Goal: Task Accomplishment & Management: Use online tool/utility

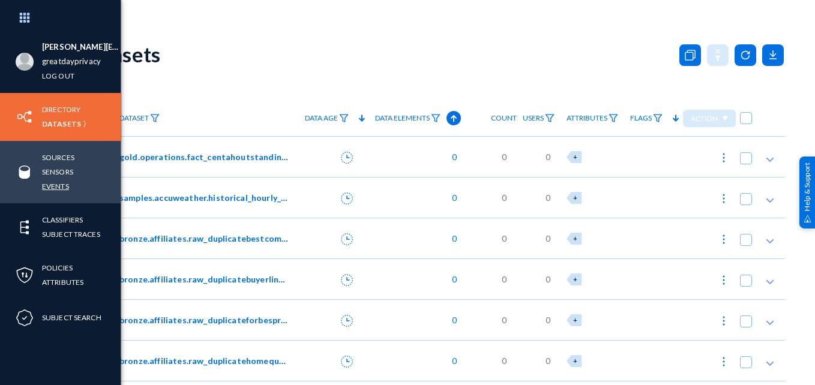
click at [58, 184] on link "Events" at bounding box center [55, 186] width 27 height 14
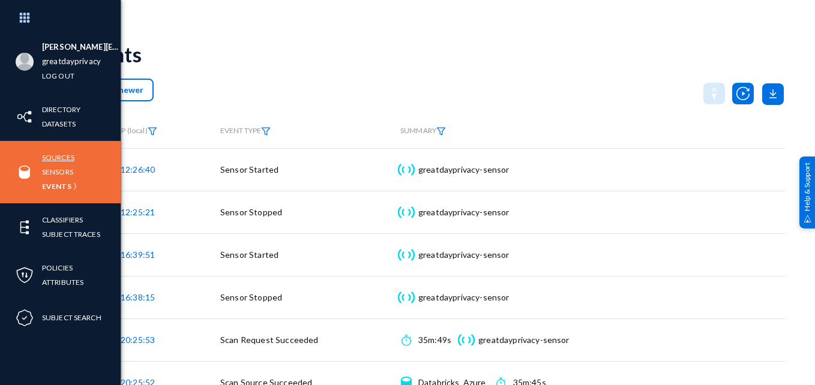
click at [64, 161] on link "Sources" at bounding box center [58, 158] width 32 height 14
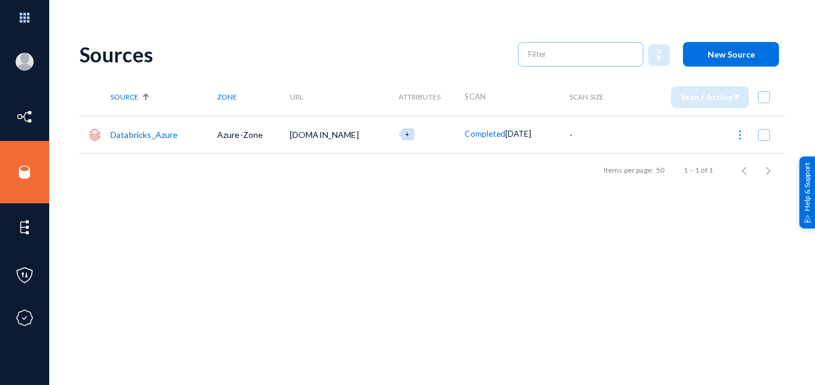
click at [145, 135] on link "Databricks_Azure" at bounding box center [144, 135] width 68 height 10
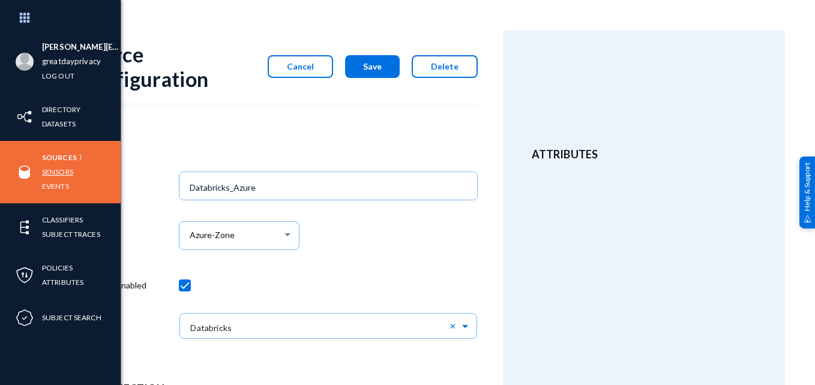
click at [56, 172] on link "Sensors" at bounding box center [57, 172] width 31 height 14
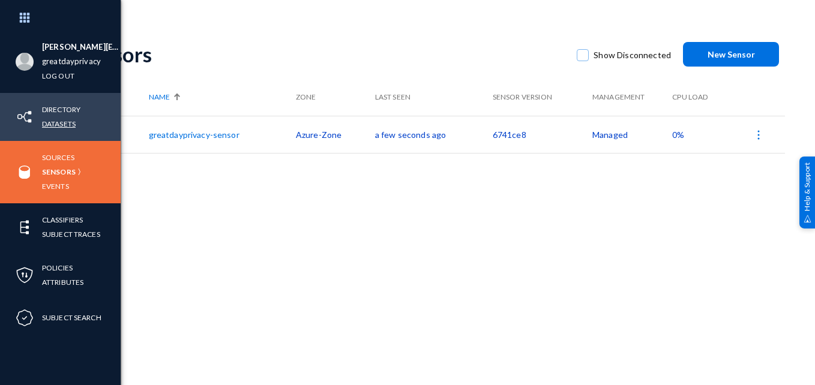
click at [64, 125] on link "Datasets" at bounding box center [59, 124] width 34 height 14
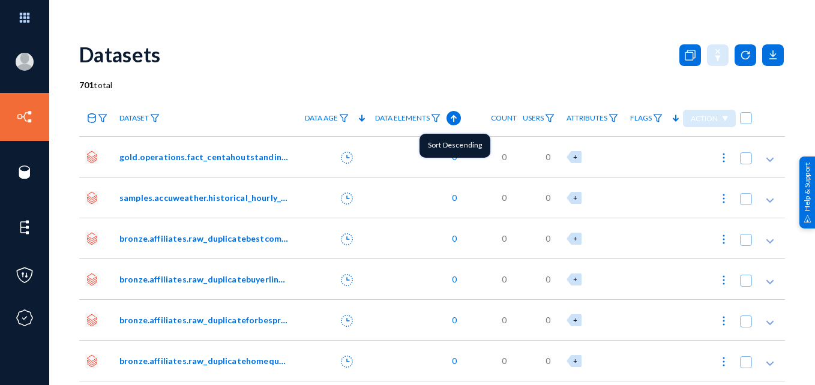
click at [451, 117] on icon at bounding box center [454, 118] width 6 height 7
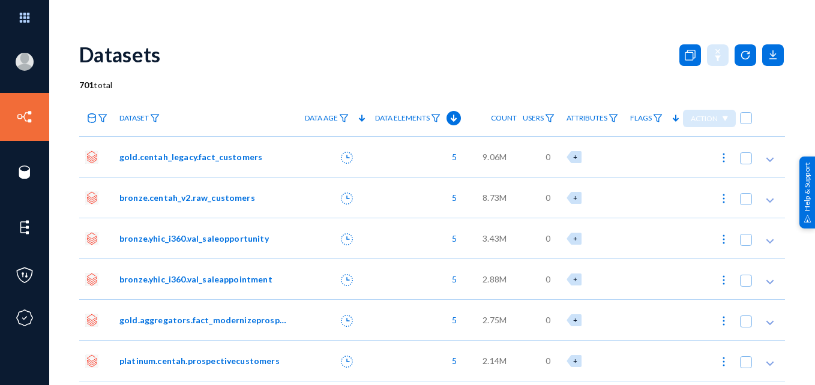
click at [215, 157] on span "gold.centah_legacy.fact_customers" at bounding box center [190, 157] width 143 height 13
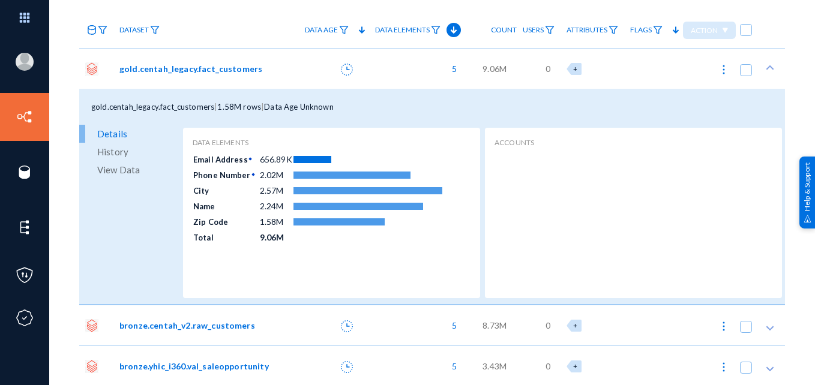
scroll to position [89, 0]
click at [132, 167] on span "View Data" at bounding box center [118, 169] width 43 height 18
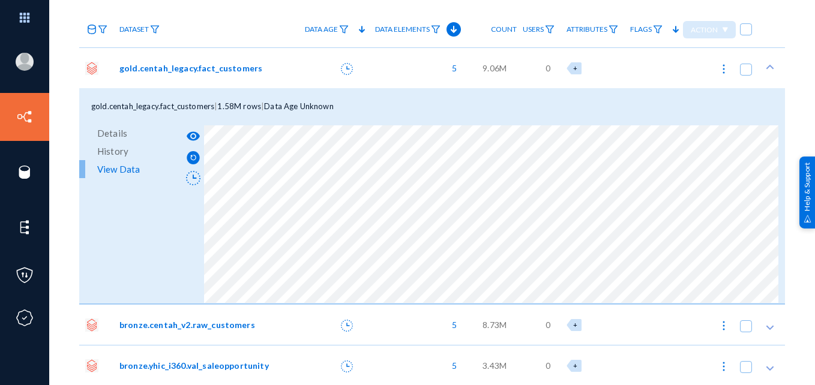
click at [144, 132] on link "Details" at bounding box center [129, 133] width 101 height 18
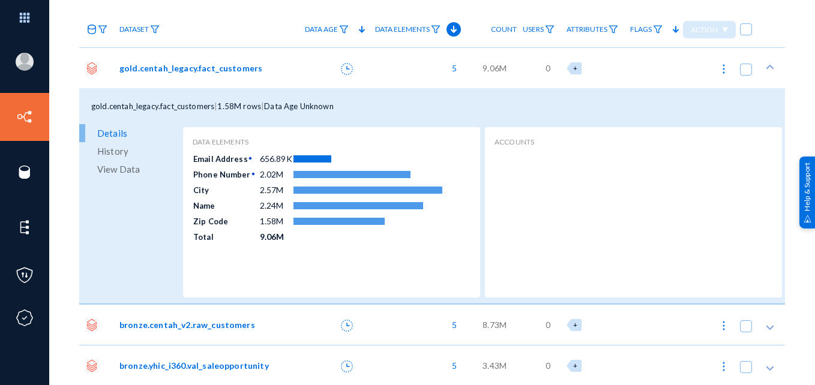
click at [131, 166] on span "View Data" at bounding box center [118, 169] width 43 height 18
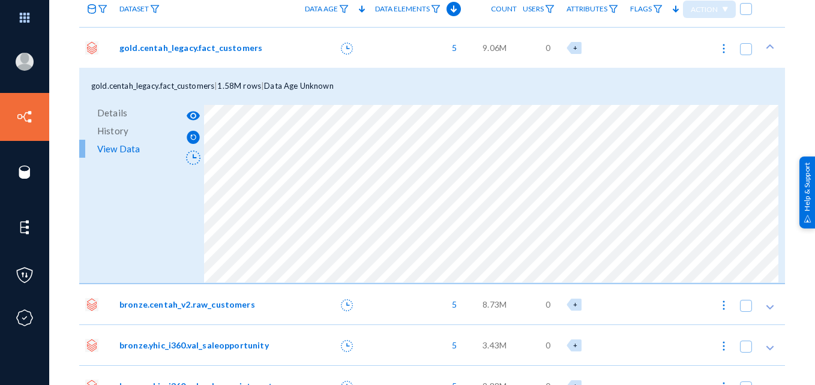
scroll to position [110, 0]
click at [176, 50] on span "gold.centah_legacy.fact_customers" at bounding box center [190, 47] width 143 height 13
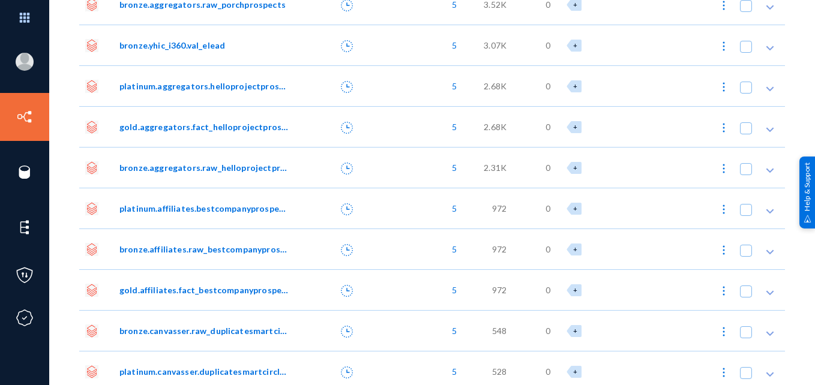
scroll to position [1972, 0]
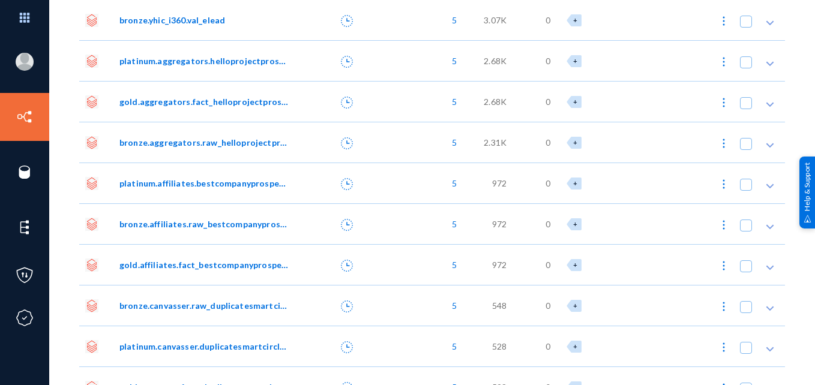
click at [223, 184] on span "platinum.affiliates.bestcompanyprospects" at bounding box center [203, 183] width 169 height 13
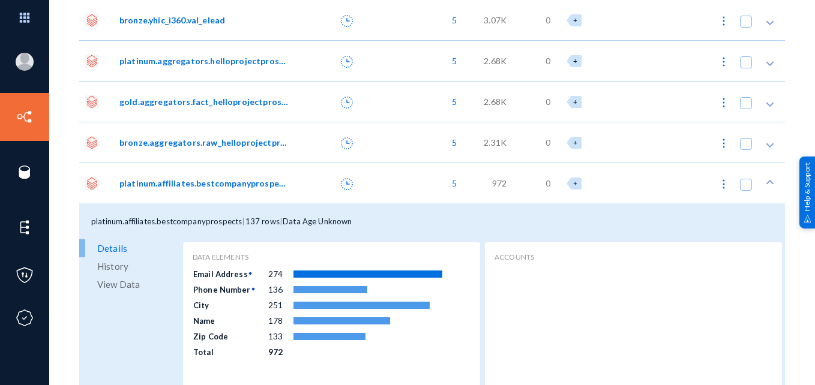
scroll to position [2086, 0]
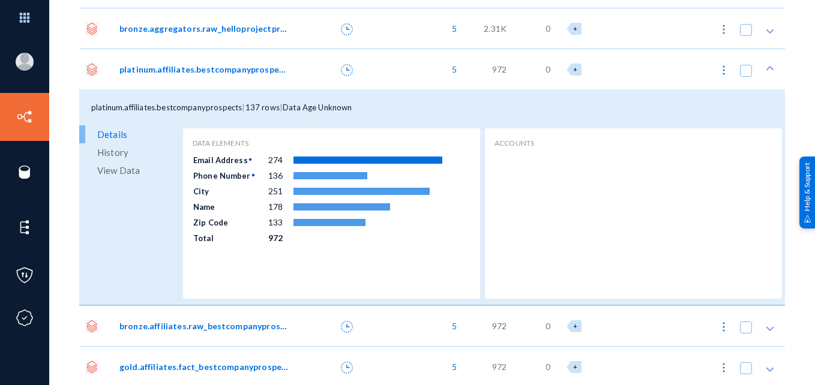
click at [141, 173] on link "View Data" at bounding box center [129, 170] width 101 height 18
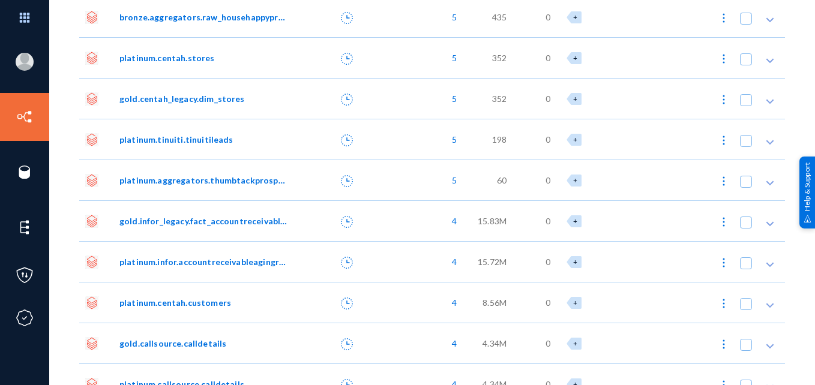
scroll to position [2638, 0]
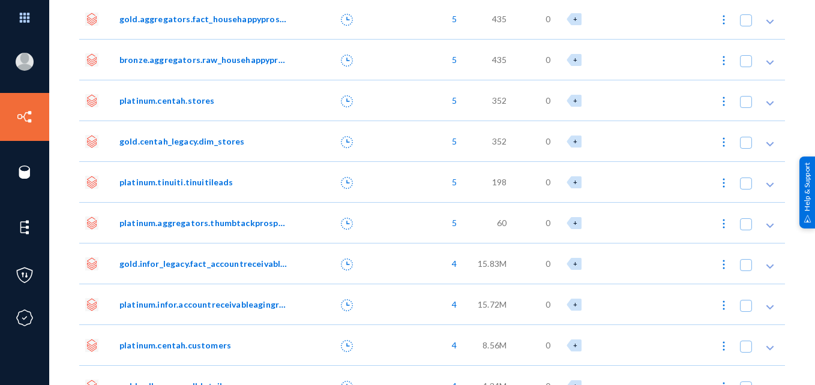
click at [244, 220] on span "platinum.aggregators.thumbtackprospects" at bounding box center [203, 223] width 169 height 13
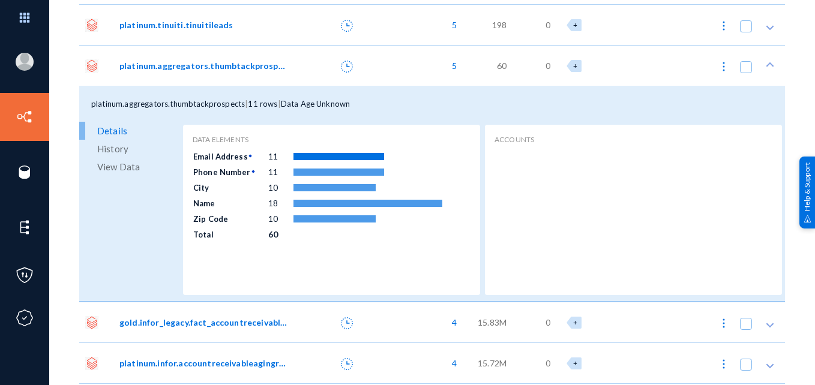
scroll to position [2796, 0]
click at [119, 162] on span "View Data" at bounding box center [118, 166] width 43 height 18
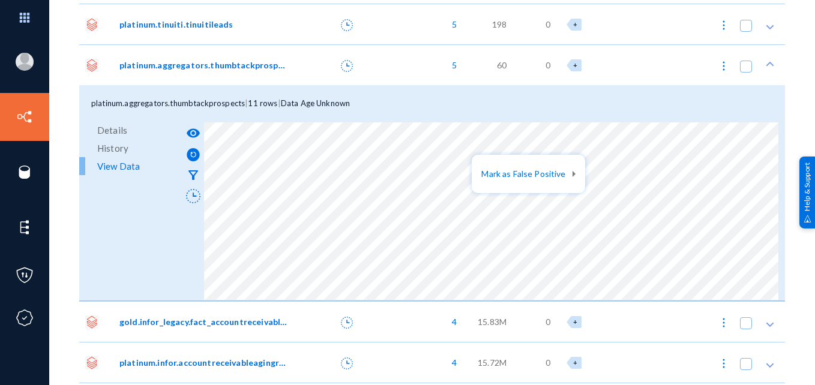
click at [498, 149] on div at bounding box center [407, 192] width 815 height 385
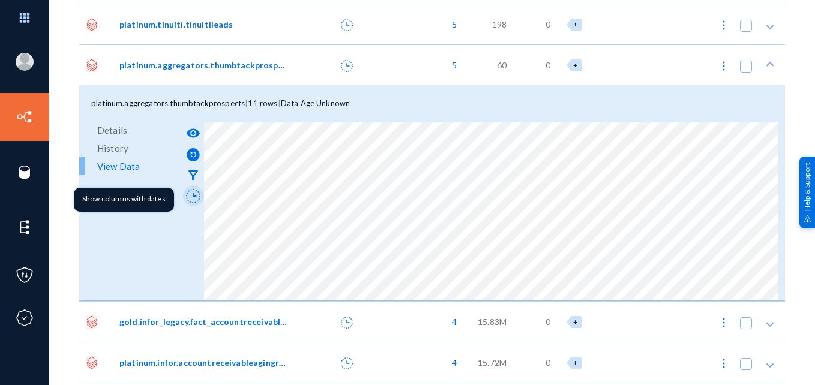
click at [191, 198] on icon at bounding box center [193, 196] width 14 height 14
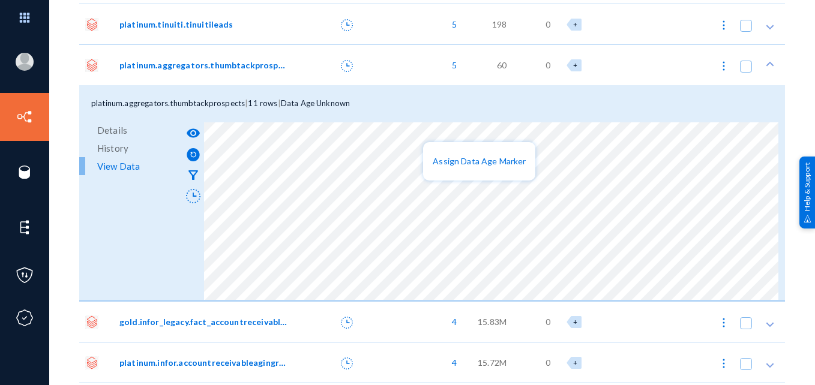
click at [428, 133] on div at bounding box center [407, 192] width 815 height 385
click at [422, 110] on div at bounding box center [407, 192] width 815 height 385
click at [398, 104] on div "platinum.aggregators.thumbtackprospects | 11 rows | Data Age Unknown" at bounding box center [431, 103] width 705 height 36
click at [347, 95] on div "platinum.aggregators.thumbtackprospects | 11 rows | Data Age Unknown" at bounding box center [431, 103] width 705 height 36
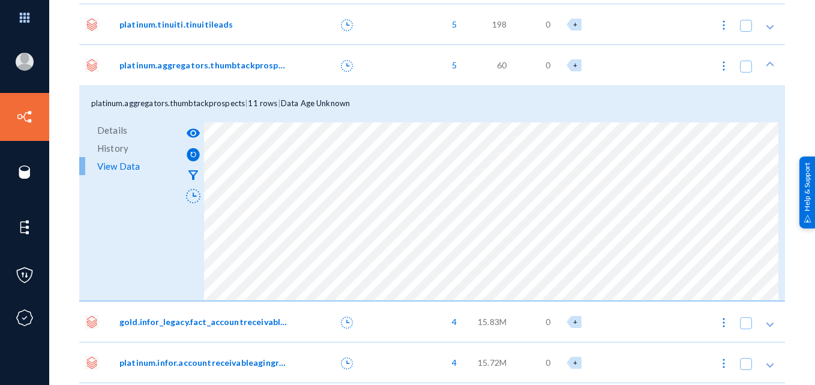
click at [188, 92] on div "platinum.aggregators.thumbtackprospects | 11 rows | Data Age Unknown" at bounding box center [431, 103] width 705 height 36
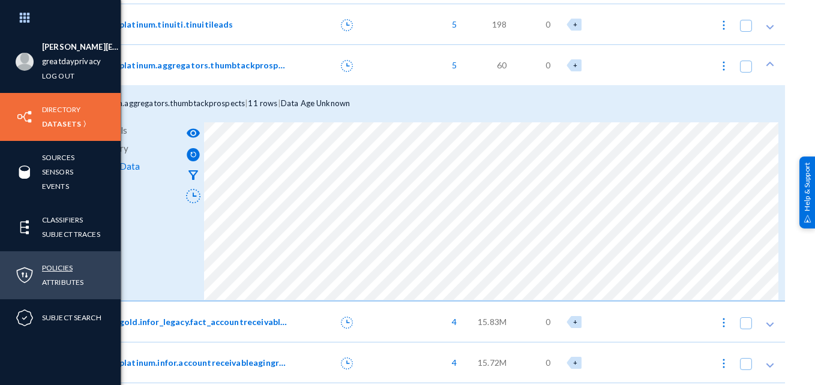
click at [47, 268] on link "Policies" at bounding box center [57, 268] width 31 height 14
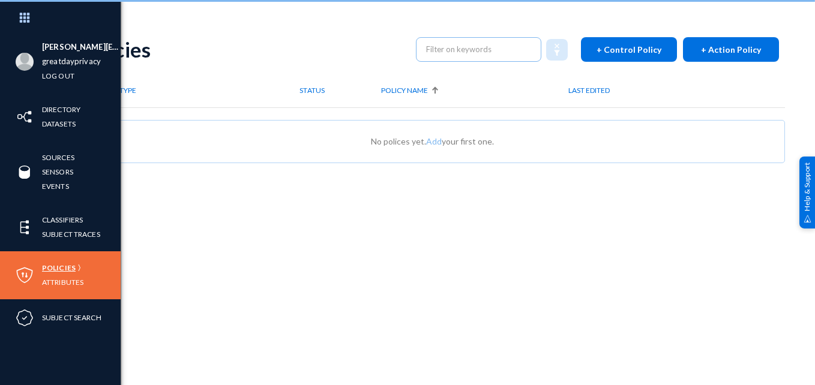
scroll to position [5, 0]
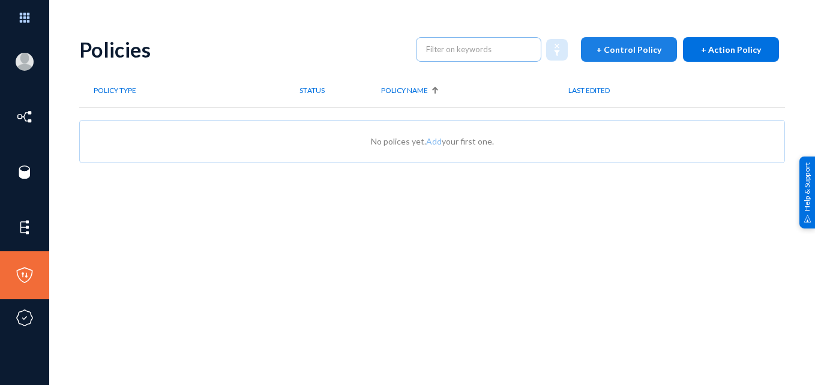
click at [645, 52] on span "+ Control Policy" at bounding box center [628, 49] width 65 height 10
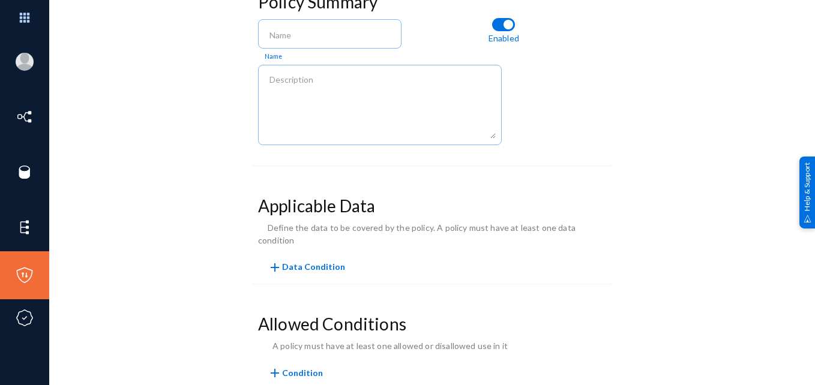
scroll to position [110, 0]
click at [322, 262] on span "add Data Condition" at bounding box center [306, 267] width 77 height 10
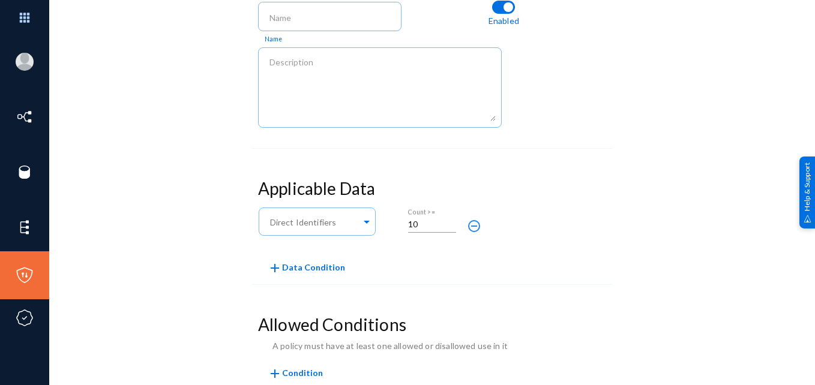
scroll to position [131, 0]
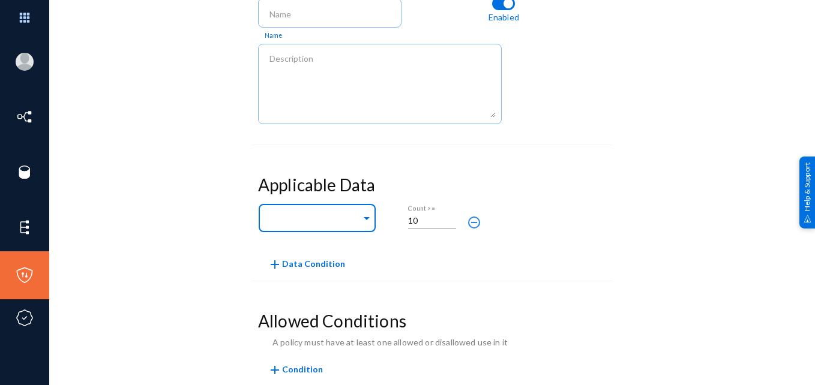
click at [364, 217] on span at bounding box center [366, 217] width 11 height 13
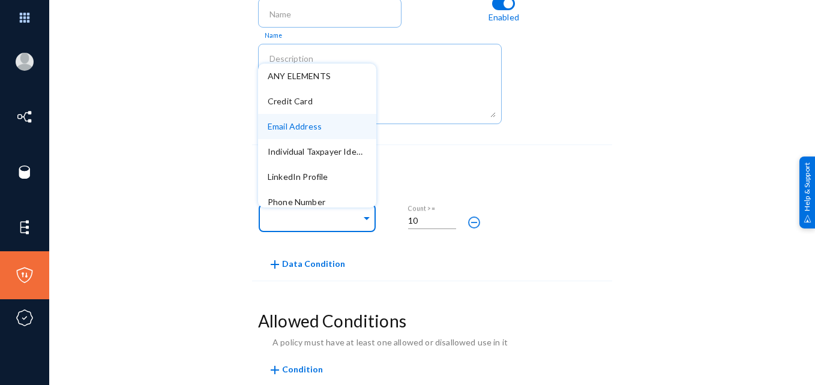
click at [302, 128] on span "Email Address" at bounding box center [295, 126] width 54 height 10
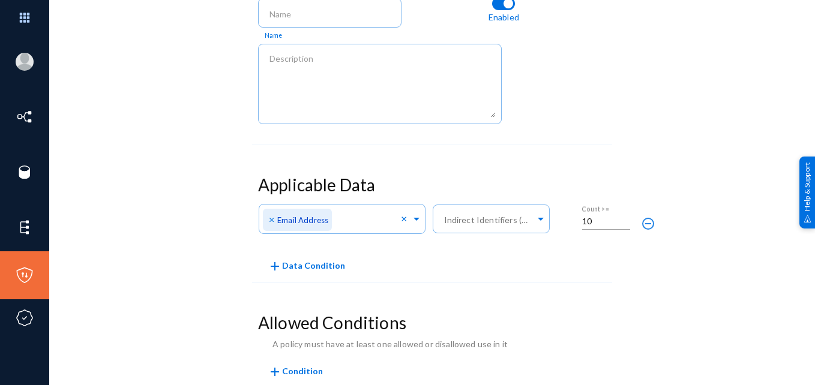
click at [510, 143] on div "Policy Summary Name Enabled" at bounding box center [432, 55] width 360 height 180
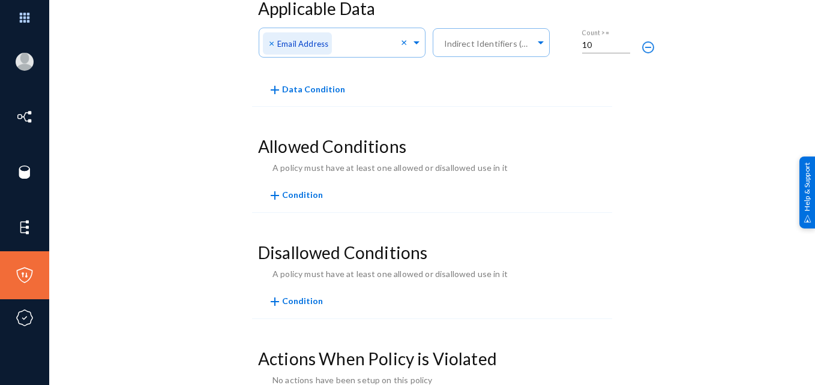
scroll to position [307, 0]
click at [316, 90] on span "add Data Condition" at bounding box center [306, 90] width 77 height 10
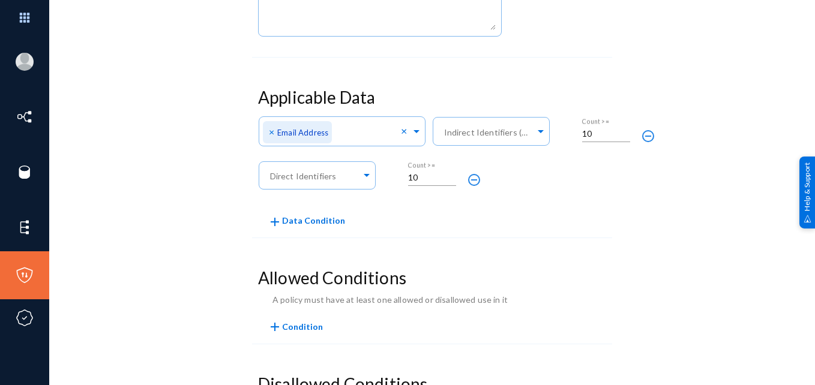
scroll to position [218, 0]
click at [475, 178] on mat-icon "remove_circle_outline" at bounding box center [474, 180] width 14 height 14
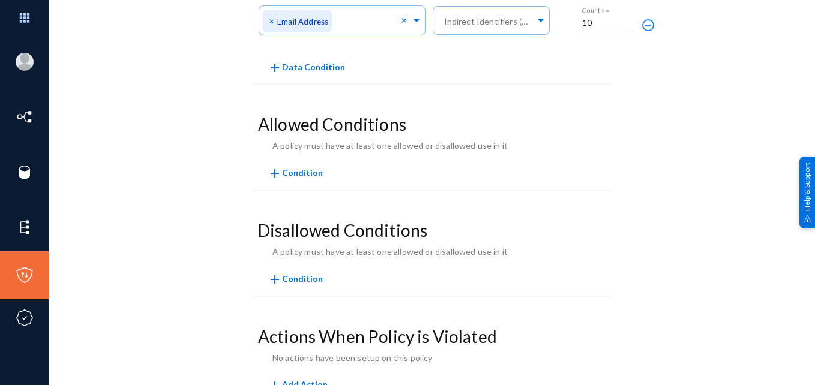
scroll to position [334, 0]
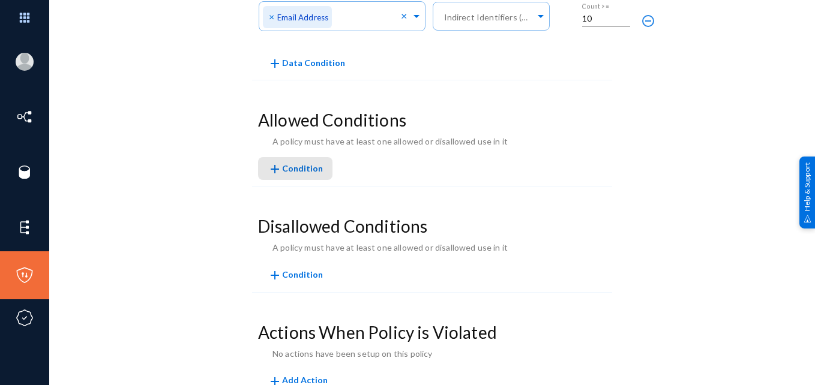
click at [311, 167] on span "Condition" at bounding box center [302, 169] width 41 height 10
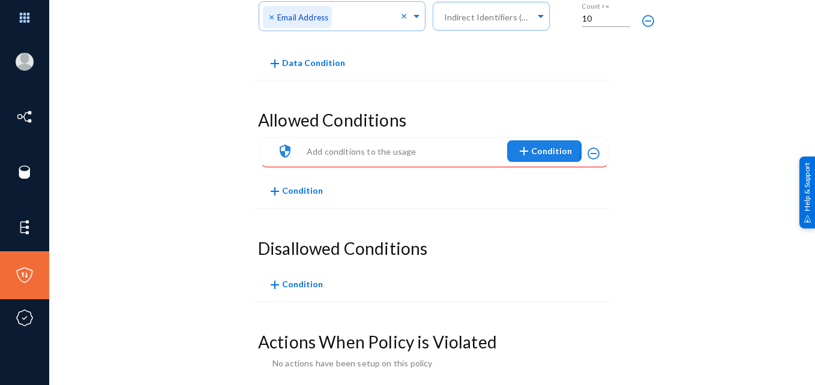
click at [539, 148] on span "add Condition" at bounding box center [543, 151] width 55 height 22
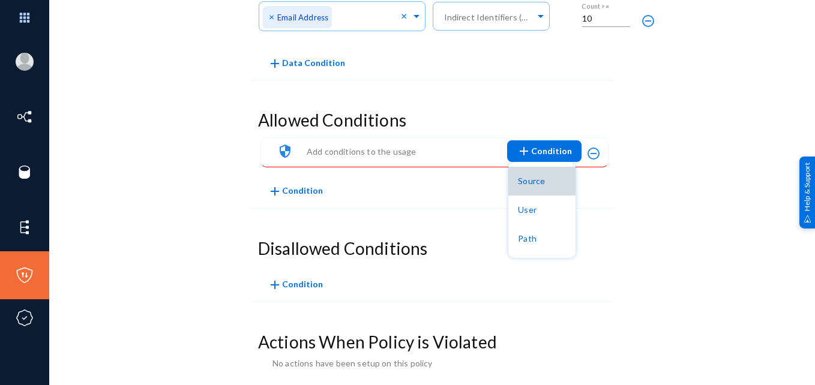
click at [537, 193] on button "Source" at bounding box center [541, 181] width 67 height 29
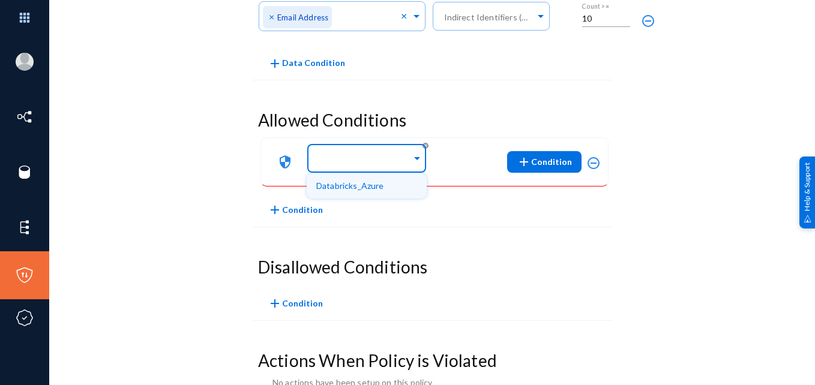
click at [407, 160] on input "text" at bounding box center [363, 159] width 95 height 11
click at [397, 189] on div "Databricks_Azure" at bounding box center [367, 185] width 120 height 25
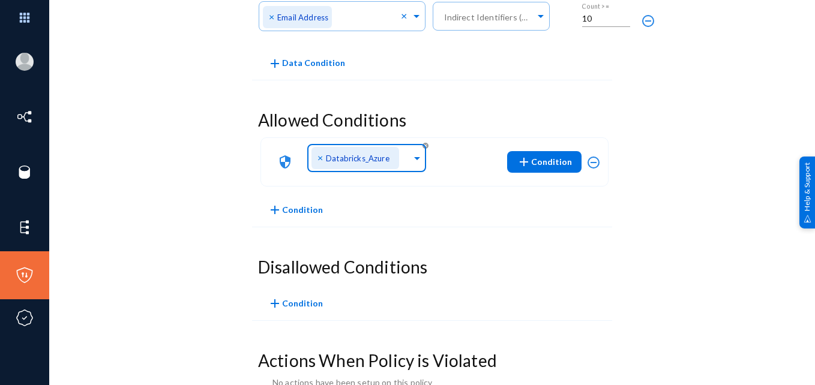
scroll to position [399, 0]
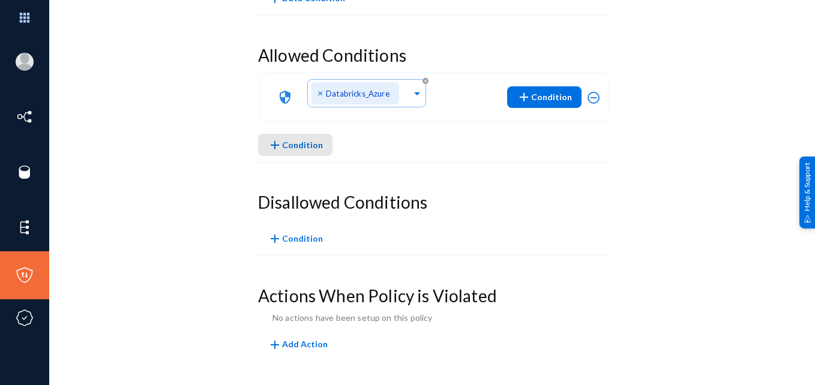
click at [311, 148] on span "Condition" at bounding box center [302, 145] width 41 height 10
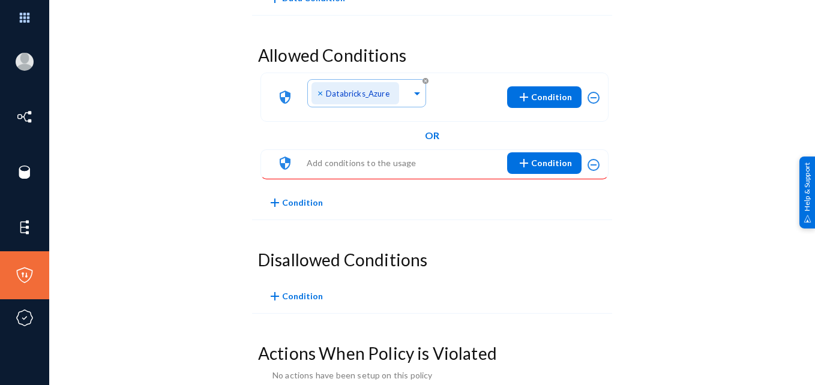
click at [392, 160] on span "Add conditions to the usage" at bounding box center [361, 163] width 109 height 10
click at [537, 158] on span "add Condition" at bounding box center [543, 163] width 55 height 22
click at [533, 218] on button "User" at bounding box center [541, 222] width 67 height 29
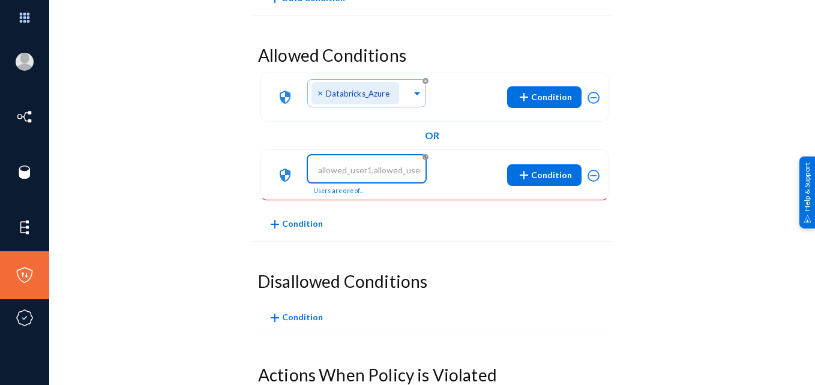
click at [402, 175] on input at bounding box center [369, 170] width 103 height 11
click at [591, 172] on mat-icon "remove_circle_outline" at bounding box center [593, 176] width 14 height 14
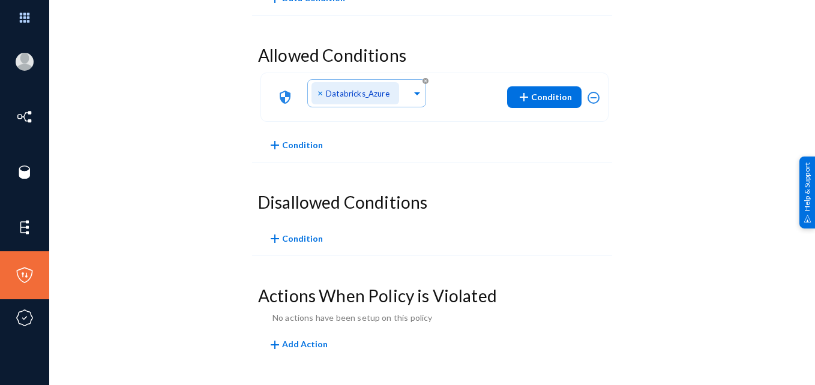
click at [300, 339] on span "add Add Action" at bounding box center [298, 344] width 60 height 10
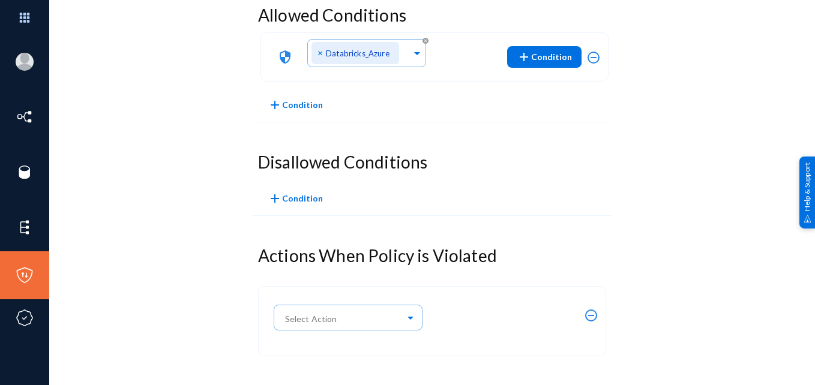
scroll to position [455, 0]
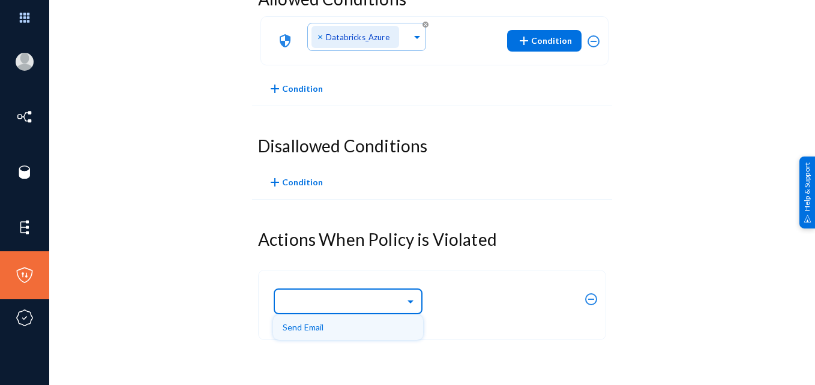
click at [410, 297] on span at bounding box center [412, 300] width 14 height 8
click at [287, 323] on div "Send Email" at bounding box center [348, 327] width 131 height 25
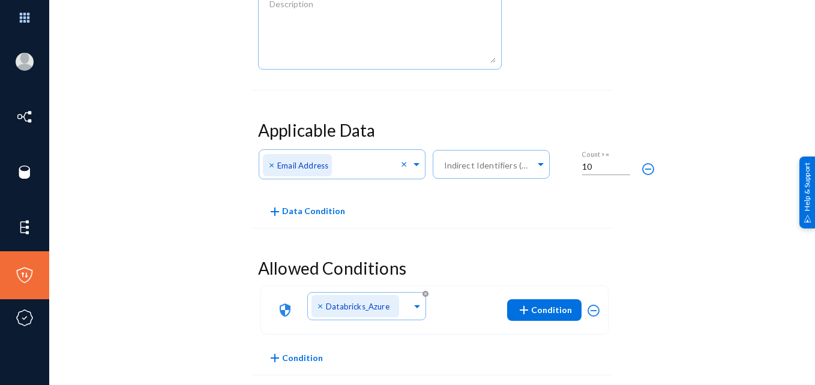
scroll to position [0, 0]
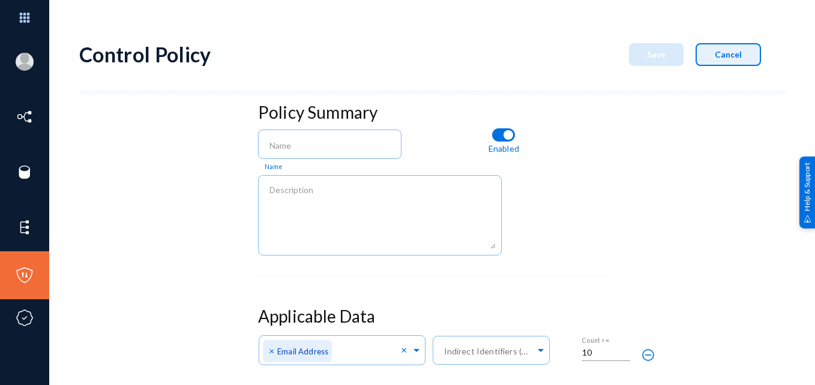
click at [717, 49] on span "Cancel" at bounding box center [727, 54] width 27 height 10
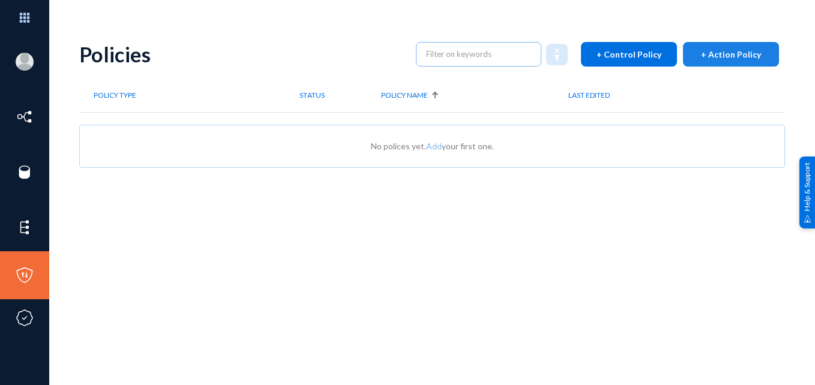
click at [687, 53] on button "+ Action Policy" at bounding box center [731, 54] width 96 height 25
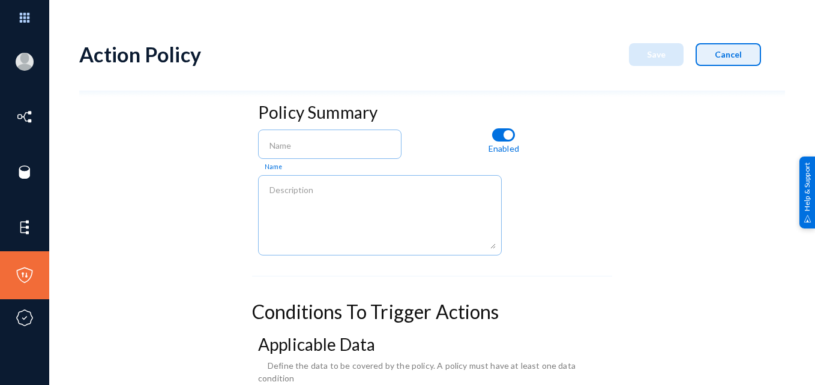
click at [715, 63] on button "Cancel" at bounding box center [727, 54] width 65 height 23
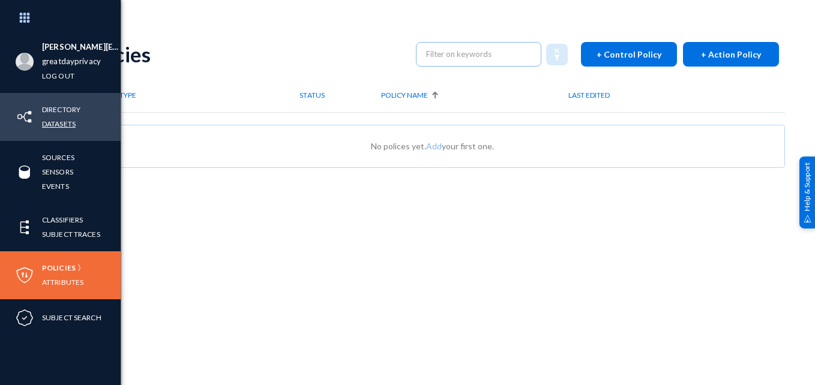
click at [62, 121] on link "Datasets" at bounding box center [59, 124] width 34 height 14
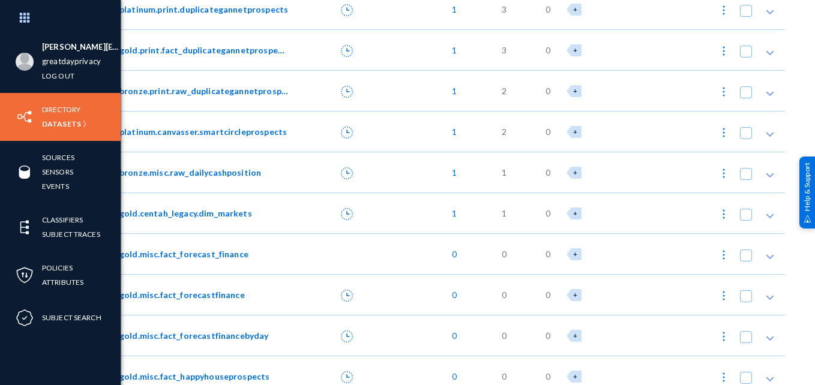
scroll to position [10508, 0]
click at [222, 217] on span "gold.centah_legacy.dim_markets" at bounding box center [185, 214] width 133 height 13
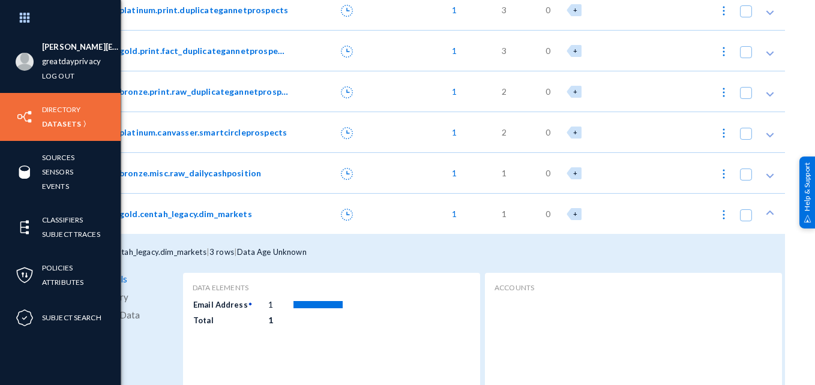
scroll to position [10659, 0]
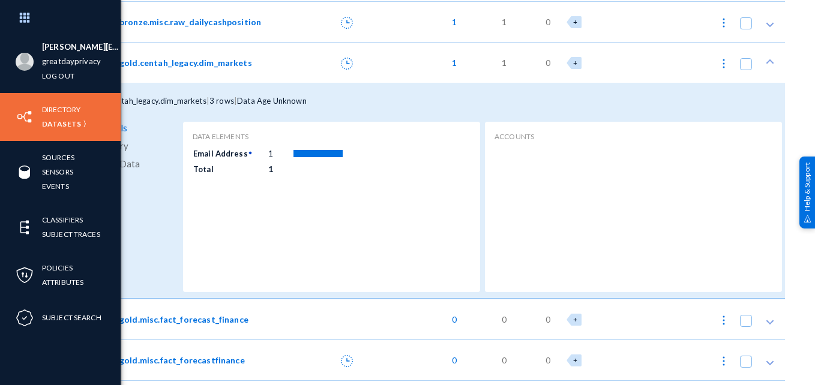
click at [126, 166] on span "View Data" at bounding box center [118, 164] width 43 height 18
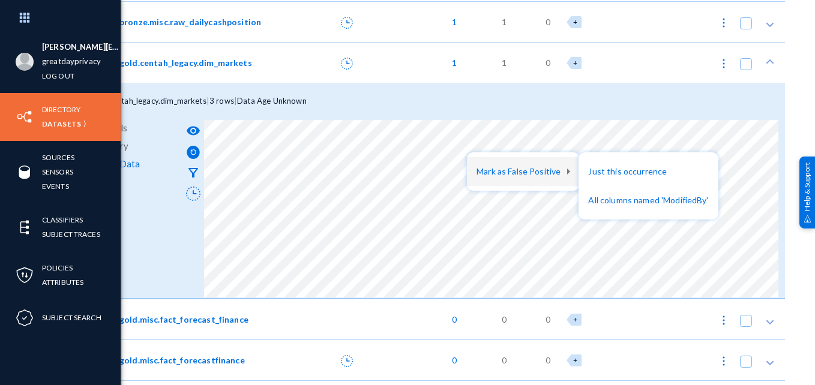
click at [572, 97] on div at bounding box center [407, 192] width 815 height 385
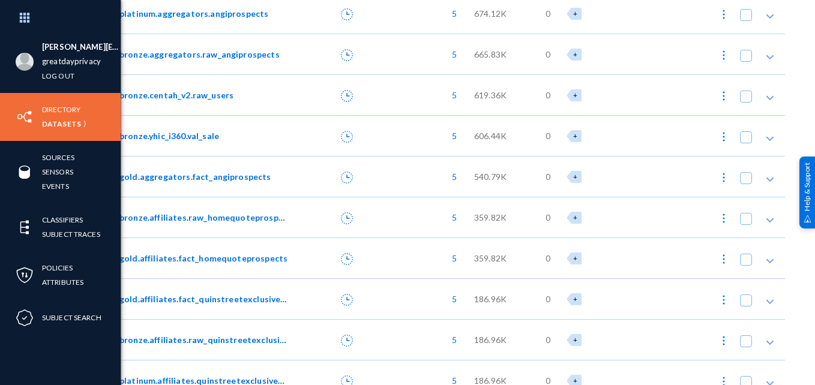
scroll to position [0, 0]
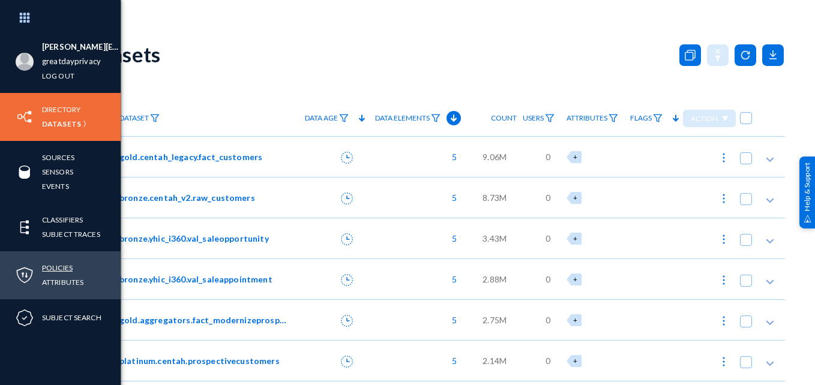
click at [68, 268] on link "Policies" at bounding box center [57, 268] width 31 height 14
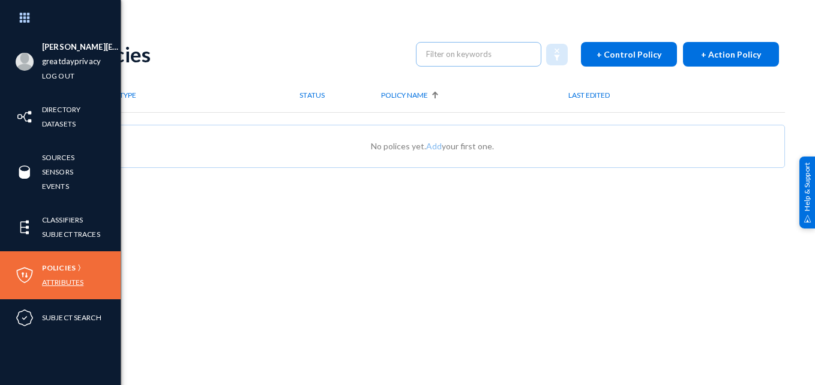
click at [56, 281] on link "Attributes" at bounding box center [62, 282] width 41 height 14
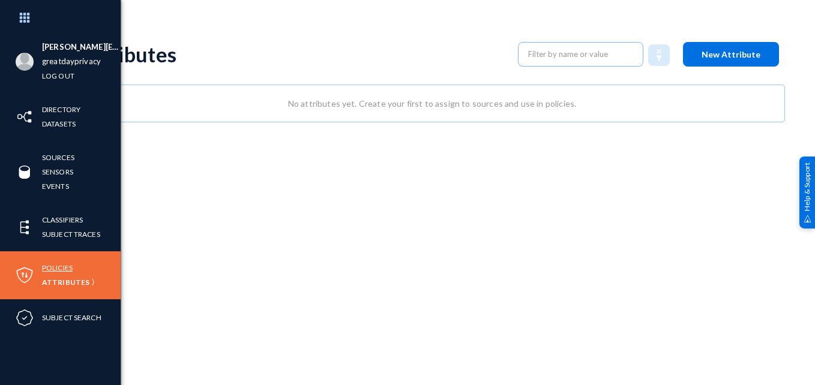
click at [73, 265] on link "Policies" at bounding box center [57, 268] width 31 height 14
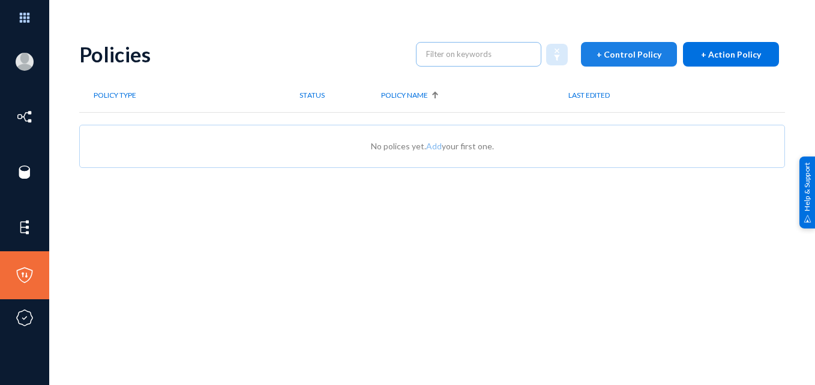
click at [643, 54] on span "+ Control Policy" at bounding box center [628, 54] width 65 height 10
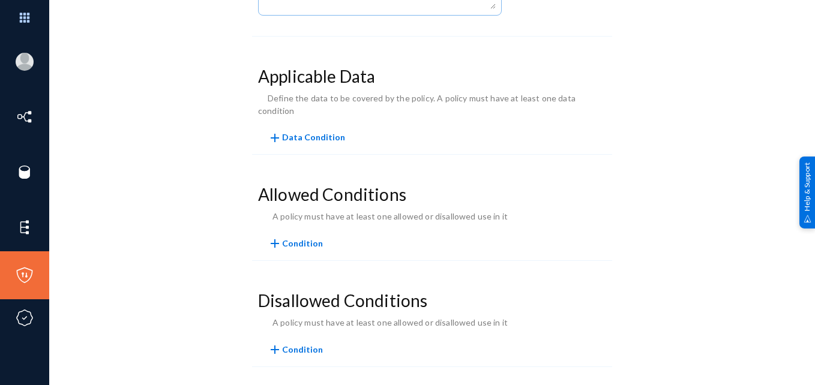
scroll to position [241, 0]
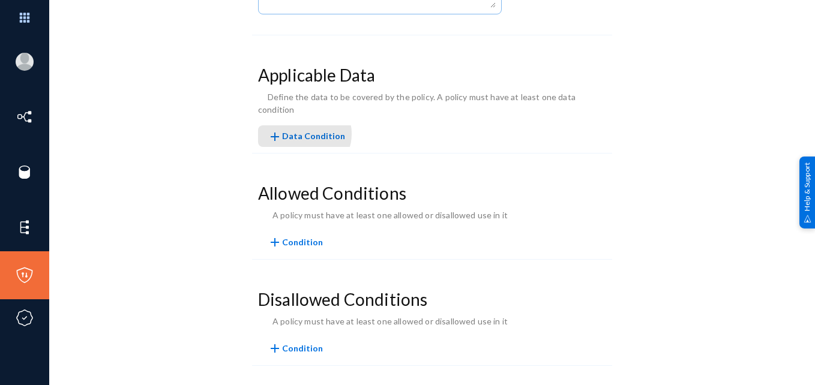
click at [302, 131] on span "add Data Condition" at bounding box center [306, 136] width 77 height 10
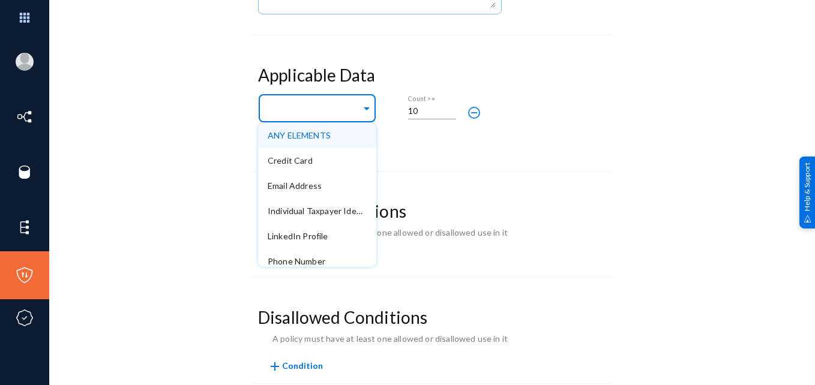
click at [365, 112] on span at bounding box center [366, 107] width 11 height 13
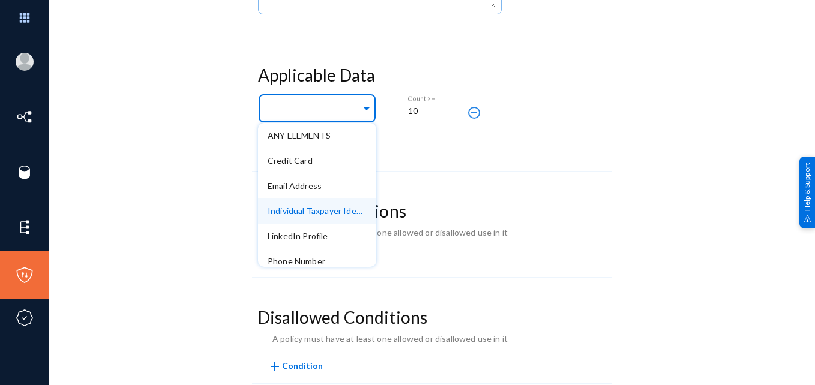
scroll to position [32, 0]
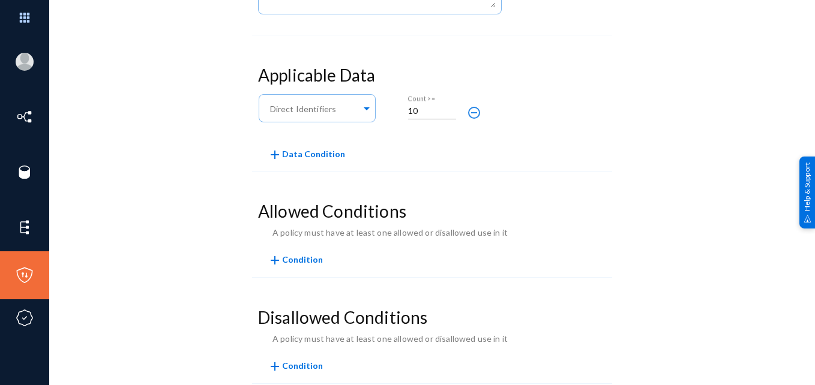
click at [449, 156] on div "Applicable Data Any of Direct Identifiers 10 Count >= remove_circle_outline add…" at bounding box center [432, 115] width 360 height 112
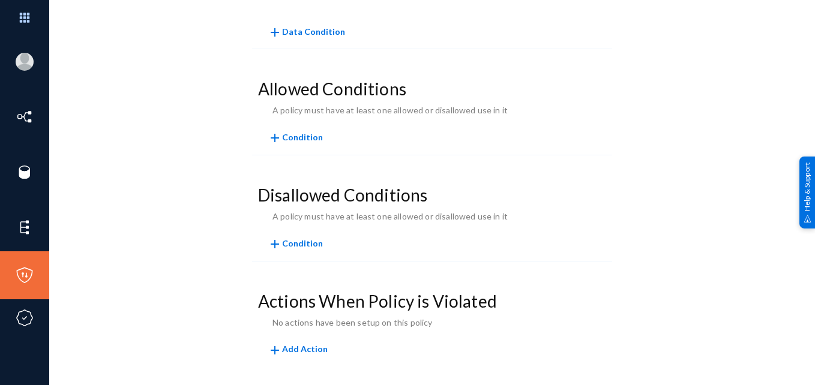
scroll to position [364, 0]
click at [310, 134] on span "Condition" at bounding box center [302, 137] width 41 height 10
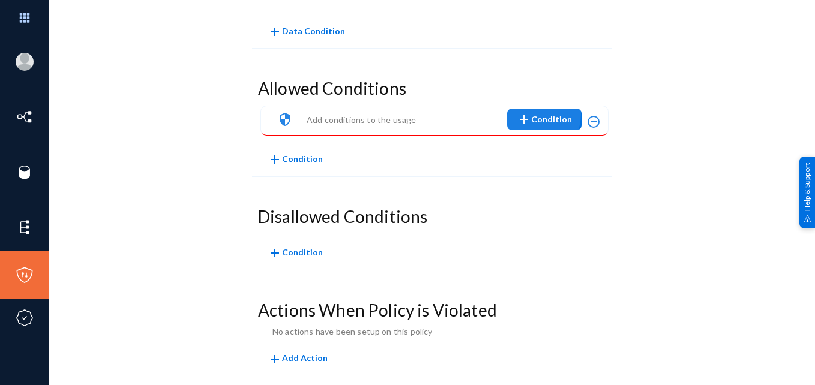
click at [525, 113] on mat-icon "add" at bounding box center [523, 119] width 14 height 14
click at [464, 175] on div at bounding box center [407, 192] width 815 height 385
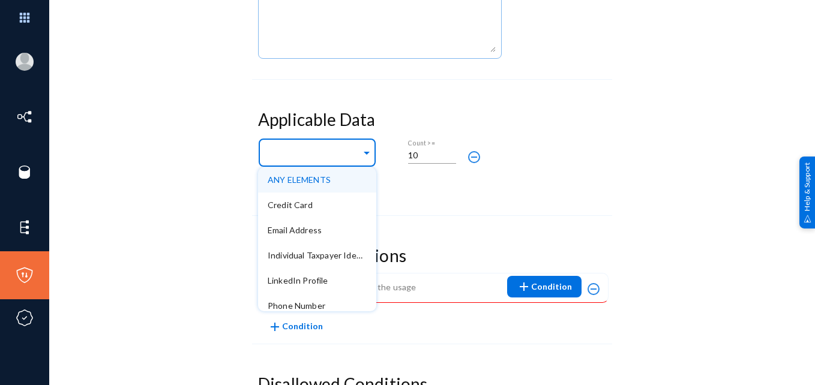
click at [344, 147] on div at bounding box center [315, 153] width 94 height 20
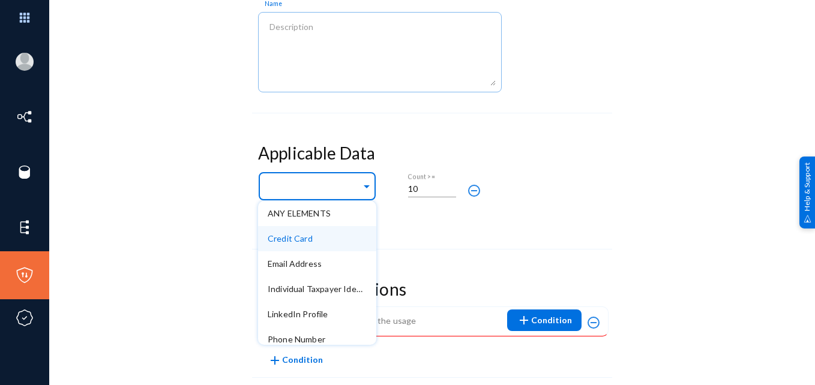
scroll to position [166, 0]
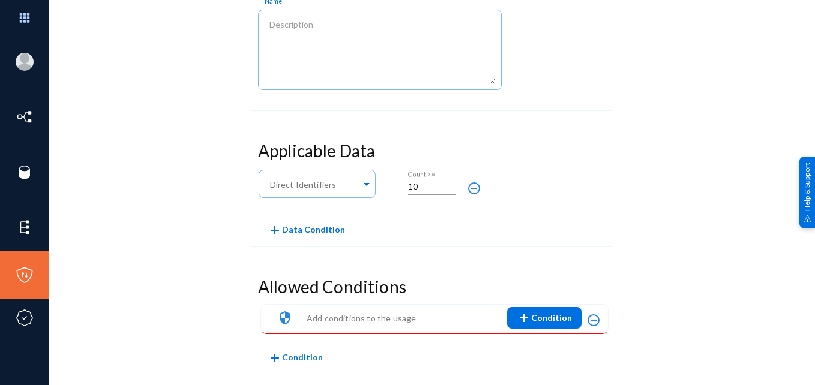
drag, startPoint x: 397, startPoint y: 236, endPoint x: 369, endPoint y: 225, distance: 29.9
click at [369, 225] on div "Applicable Data Any of Direct Identifiers 10 Count >= remove_circle_outline add…" at bounding box center [432, 191] width 360 height 112
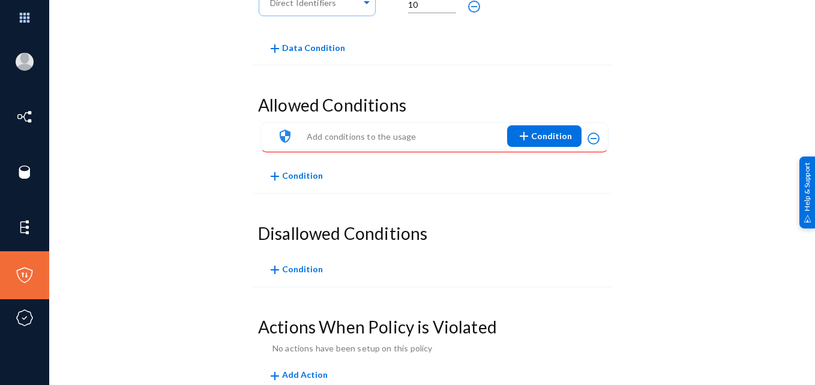
scroll to position [348, 0]
click at [547, 130] on span "add Condition" at bounding box center [543, 136] width 55 height 22
click at [536, 221] on button "Path" at bounding box center [541, 223] width 67 height 29
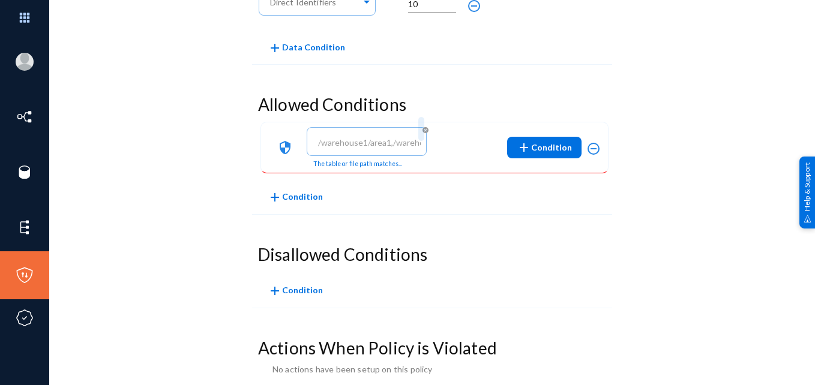
click at [422, 131] on mat-icon "cancel" at bounding box center [425, 130] width 14 height 14
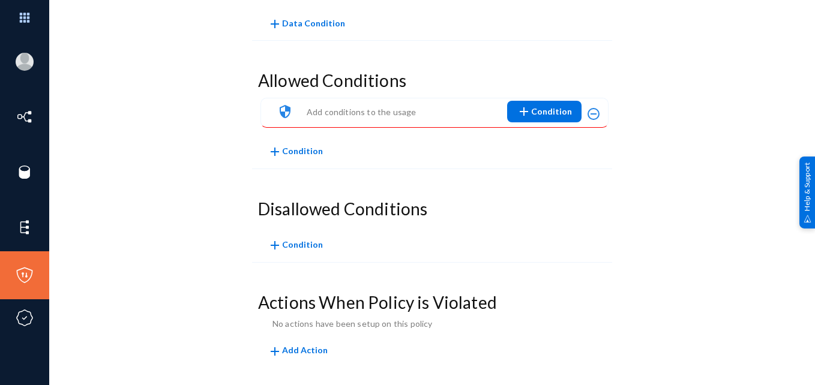
scroll to position [378, 0]
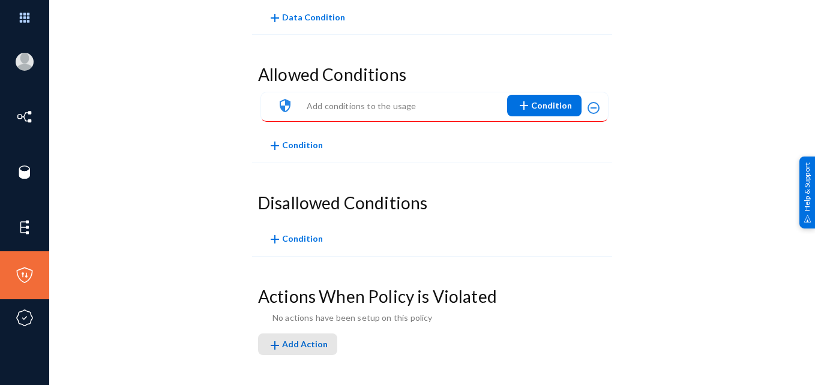
click at [302, 344] on span "add Add Action" at bounding box center [298, 344] width 60 height 10
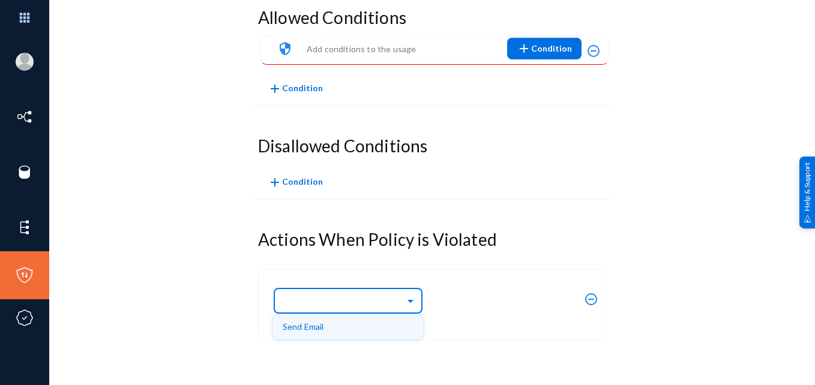
click at [405, 297] on span at bounding box center [412, 300] width 14 height 8
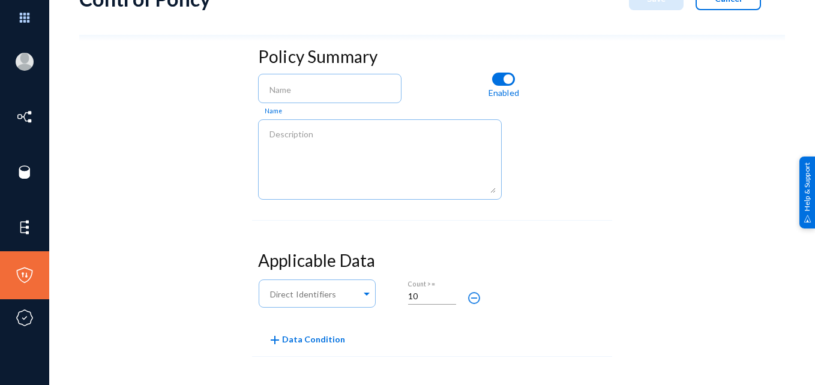
scroll to position [0, 0]
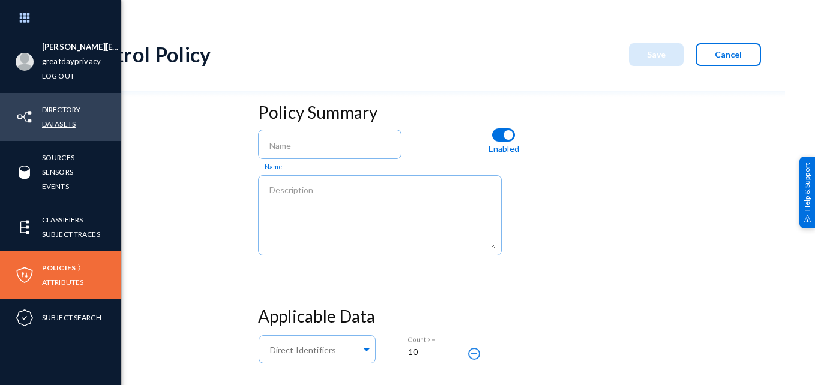
click at [57, 127] on link "Datasets" at bounding box center [59, 124] width 34 height 14
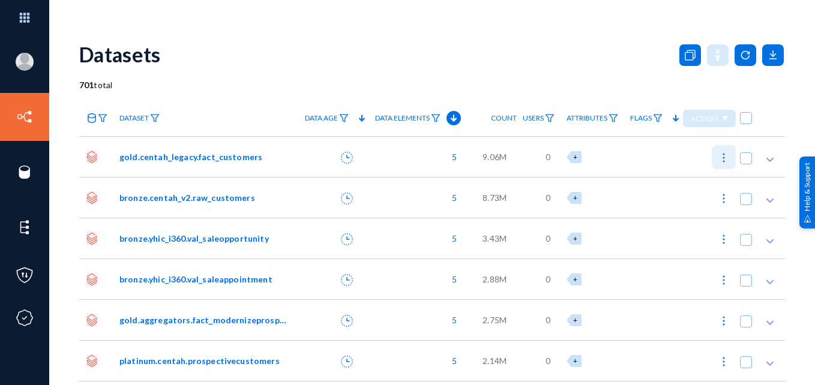
click at [717, 161] on img at bounding box center [723, 158] width 12 height 12
checkbox input "true"
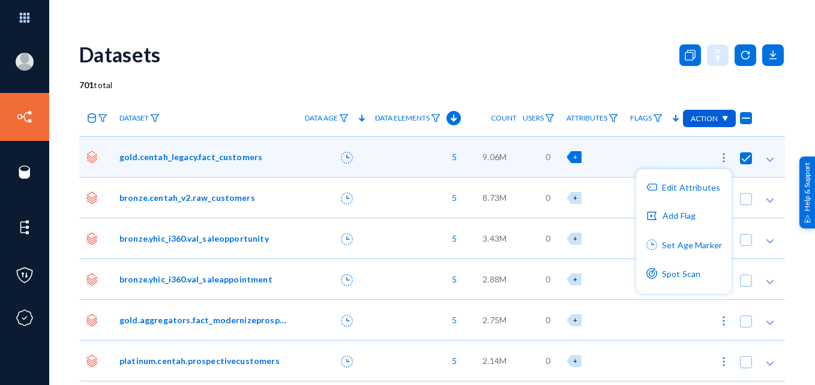
click at [662, 83] on div at bounding box center [407, 192] width 815 height 385
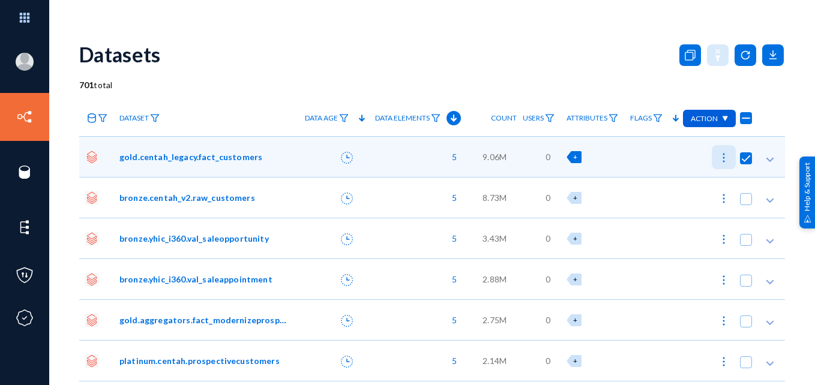
click at [720, 160] on img at bounding box center [723, 158] width 12 height 12
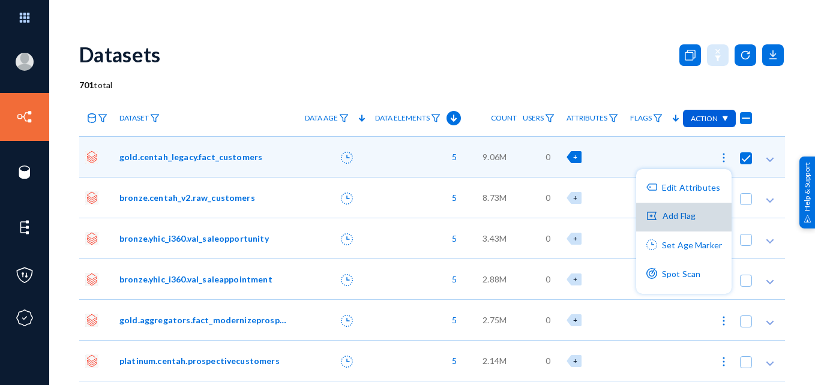
click at [704, 218] on button "Add Flag" at bounding box center [683, 217] width 95 height 29
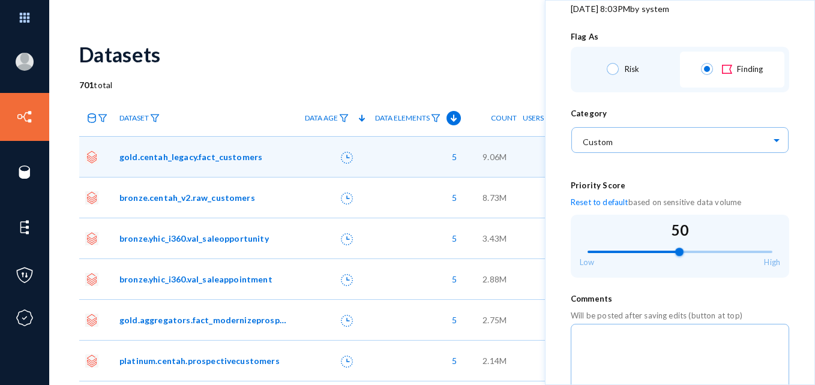
scroll to position [212, 0]
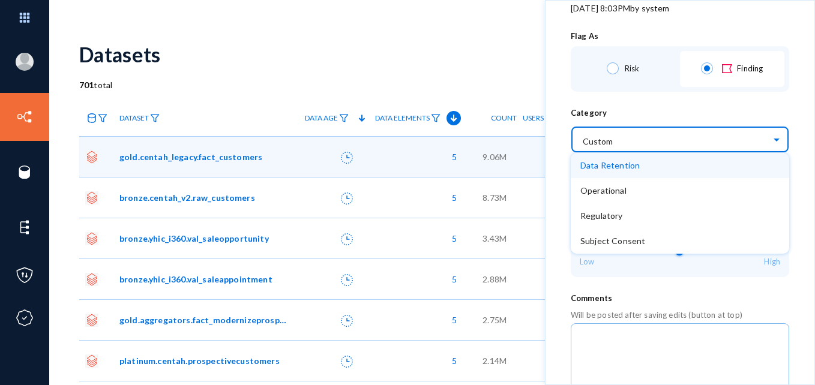
click at [681, 140] on input "text" at bounding box center [685, 139] width 206 height 20
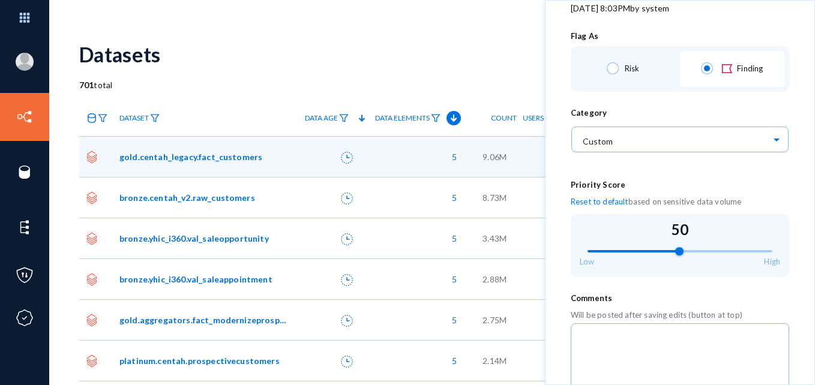
click at [768, 106] on div "Source and Dataset Databricks_Azure gold.centah_legacy.fact_customers Scanned […" at bounding box center [679, 173] width 269 height 538
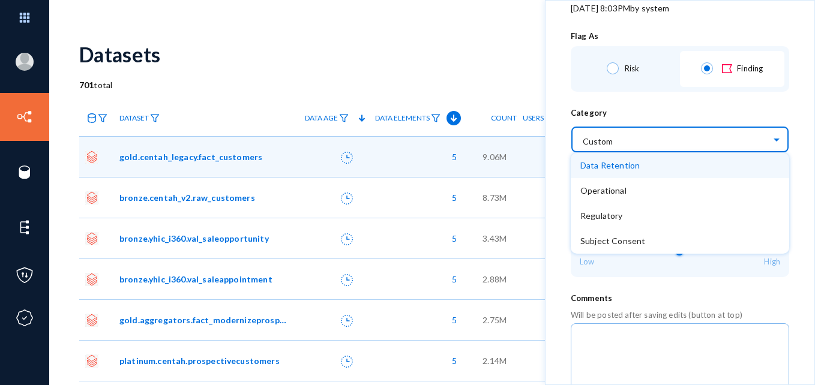
click at [755, 137] on input "text" at bounding box center [685, 139] width 206 height 20
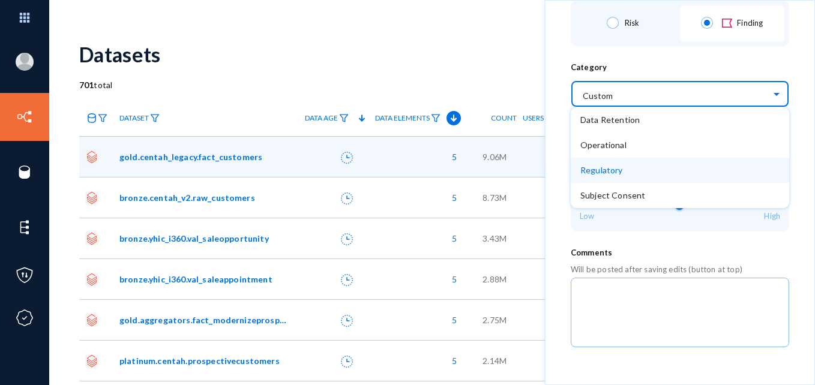
scroll to position [265, 0]
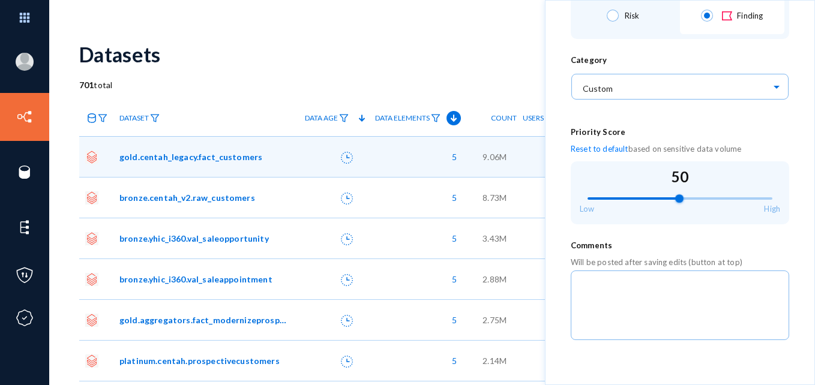
click at [778, 242] on div "Comments" at bounding box center [679, 245] width 218 height 13
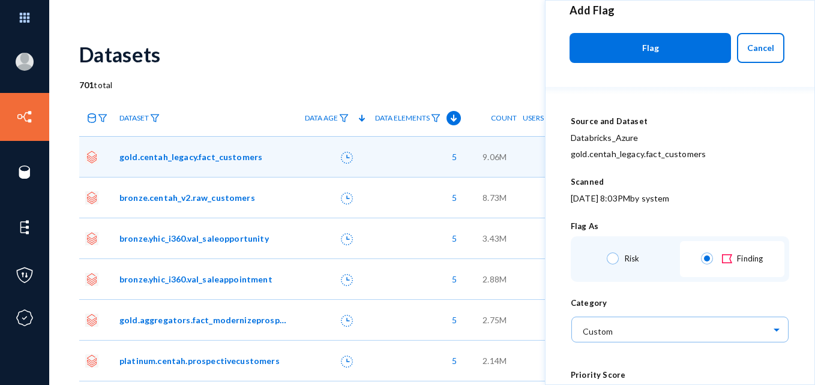
scroll to position [22, 0]
click at [755, 47] on span "Cancel" at bounding box center [760, 48] width 27 height 10
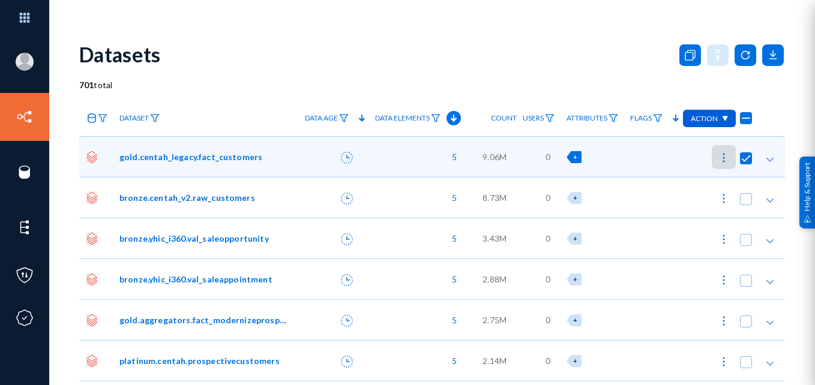
scroll to position [0, 0]
click at [653, 116] on img at bounding box center [658, 118] width 10 height 8
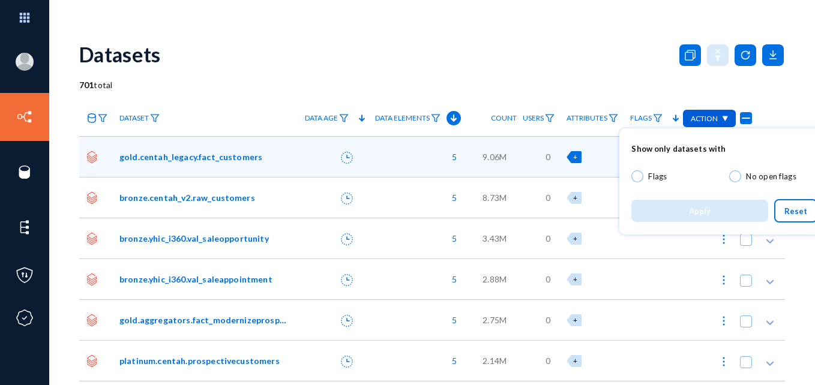
click at [636, 178] on span at bounding box center [637, 176] width 12 height 12
click at [636, 178] on input "Flags" at bounding box center [637, 176] width 12 height 12
radio input "true"
checkbox input "true"
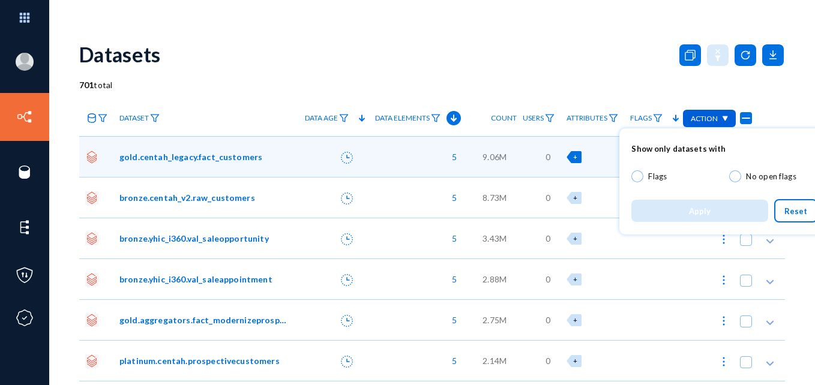
checkbox input "true"
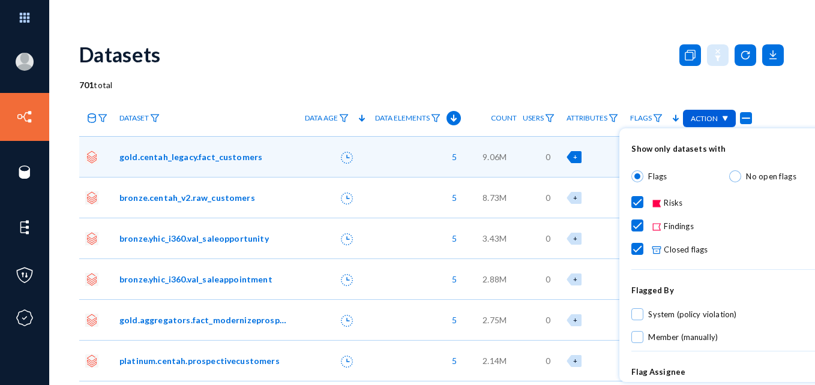
click at [618, 72] on div at bounding box center [407, 192] width 815 height 385
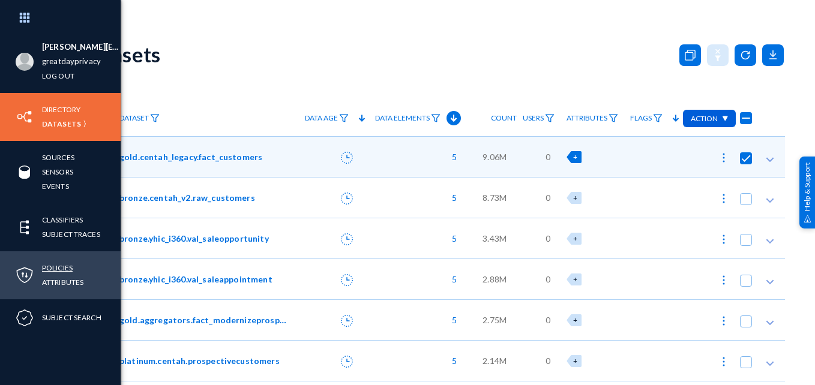
click at [56, 265] on link "Policies" at bounding box center [57, 268] width 31 height 14
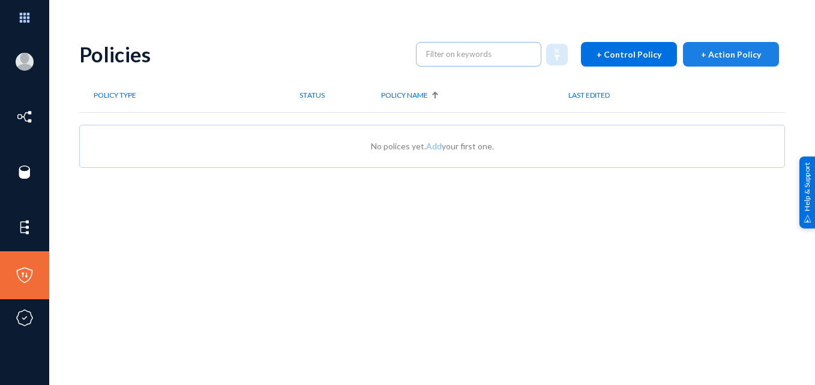
click at [732, 61] on button "+ Action Policy" at bounding box center [731, 54] width 96 height 25
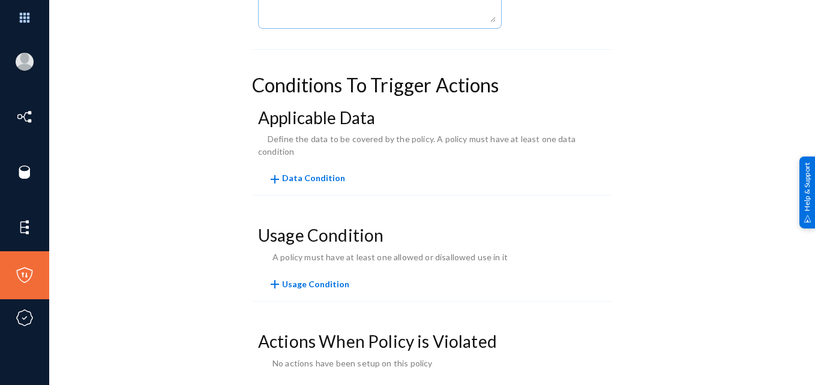
scroll to position [260, 0]
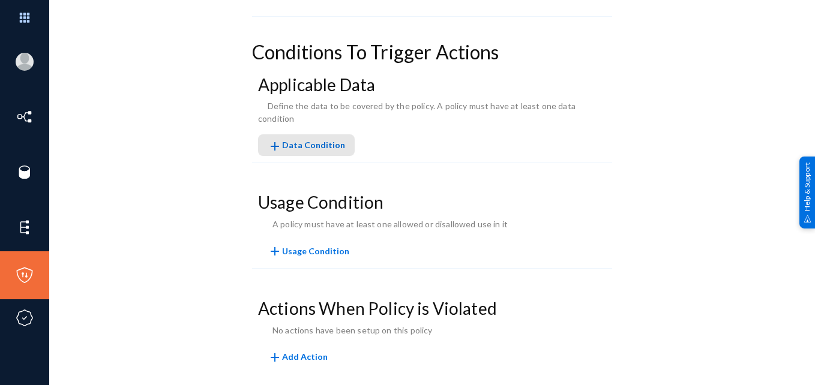
click at [309, 139] on button "add Data Condition" at bounding box center [306, 145] width 97 height 22
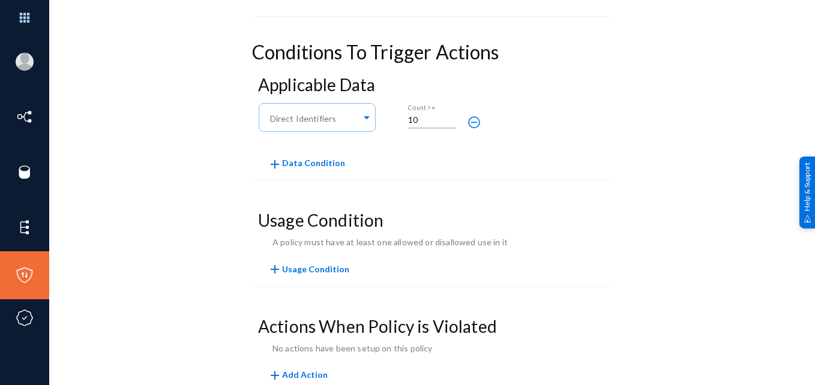
scroll to position [290, 0]
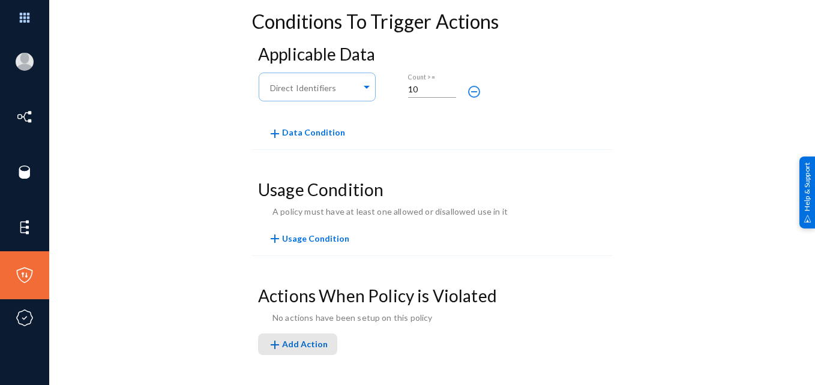
click at [302, 338] on button "add Add Action" at bounding box center [297, 345] width 79 height 22
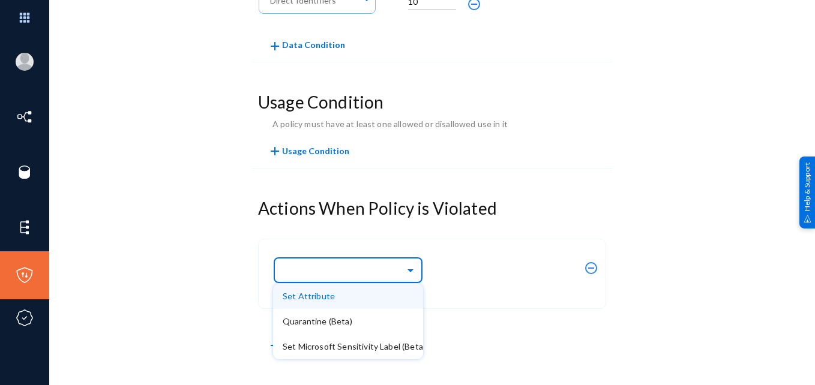
click at [404, 264] on input "text" at bounding box center [354, 270] width 138 height 20
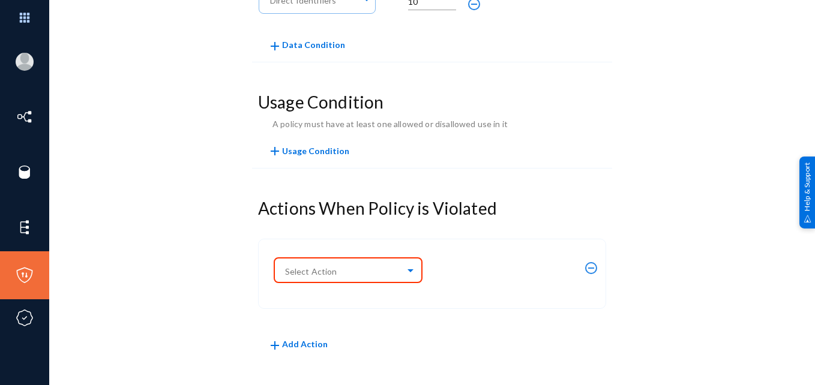
click at [247, 295] on div "Policy Summary Name Enabled Conditions To Trigger Actions Applicable Data Any o…" at bounding box center [431, 52] width 705 height 666
click at [588, 264] on mat-icon "remove_circle_outline" at bounding box center [591, 268] width 14 height 14
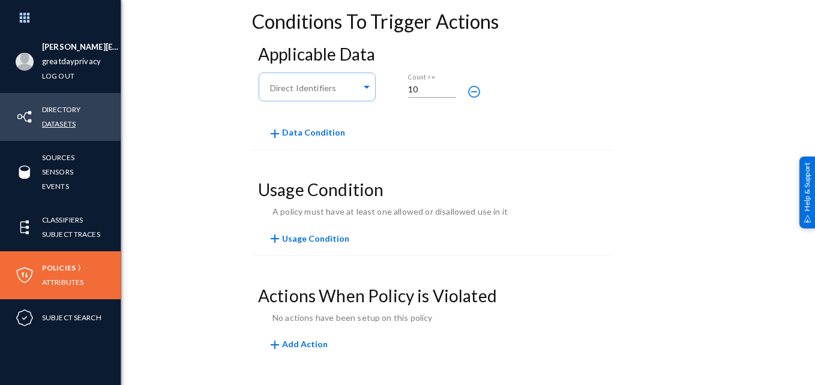
click at [59, 123] on link "Datasets" at bounding box center [59, 124] width 34 height 14
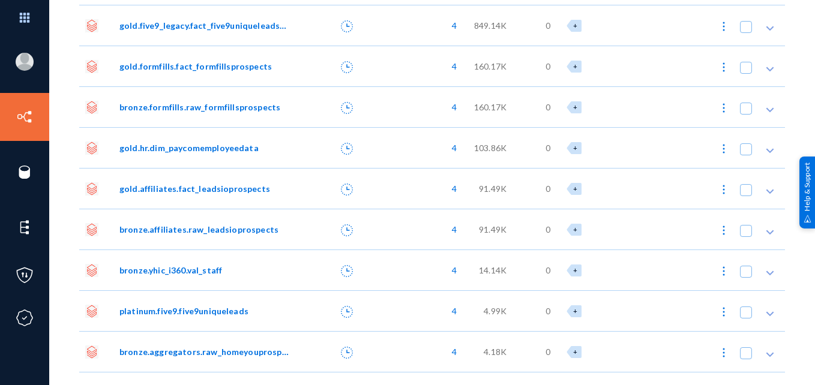
scroll to position [2965, 0]
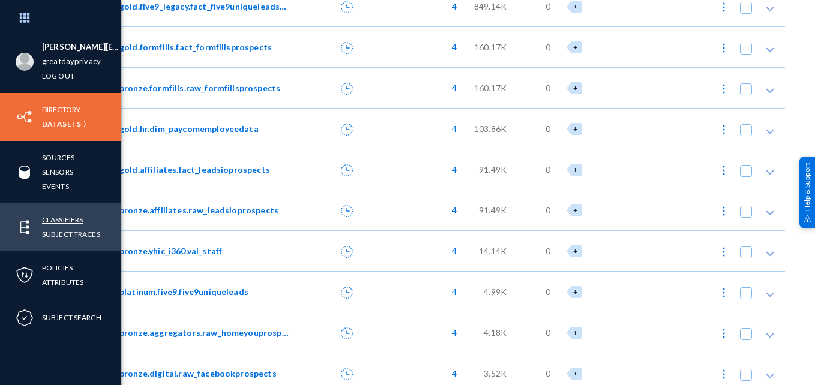
click at [60, 217] on link "Classifiers" at bounding box center [62, 220] width 41 height 14
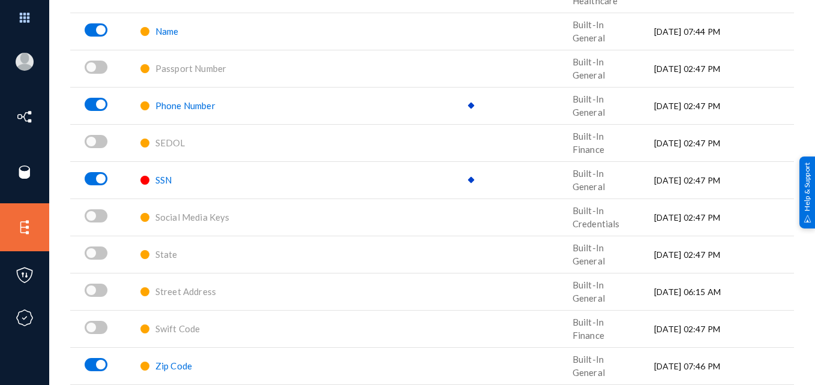
scroll to position [1456, 0]
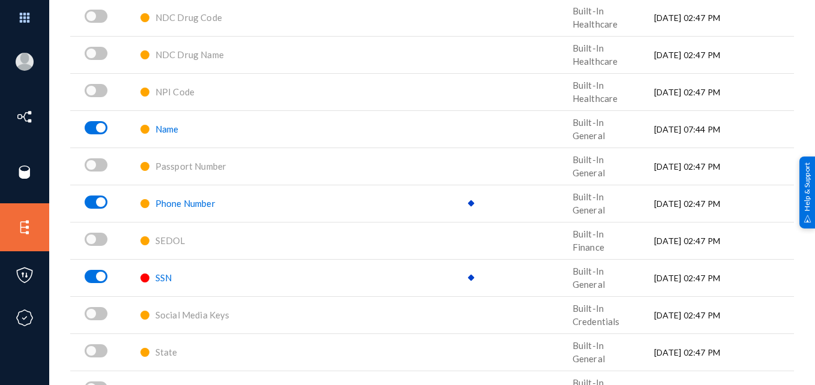
click at [167, 129] on span "Name" at bounding box center [166, 129] width 23 height 11
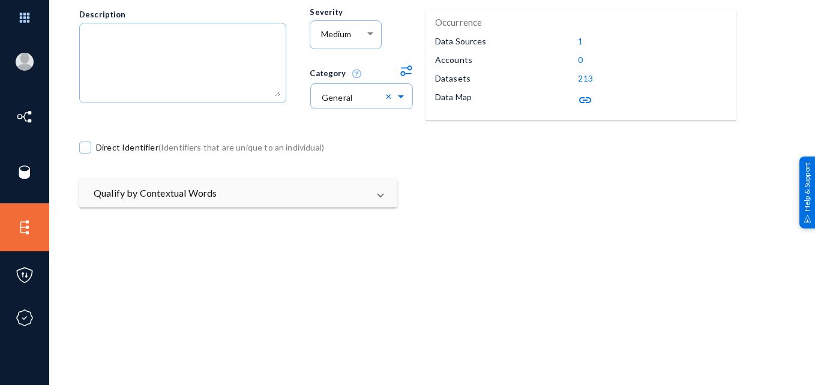
scroll to position [155, 0]
click at [383, 193] on mat-expansion-panel-header "Qualify by Contextual Words" at bounding box center [238, 192] width 318 height 29
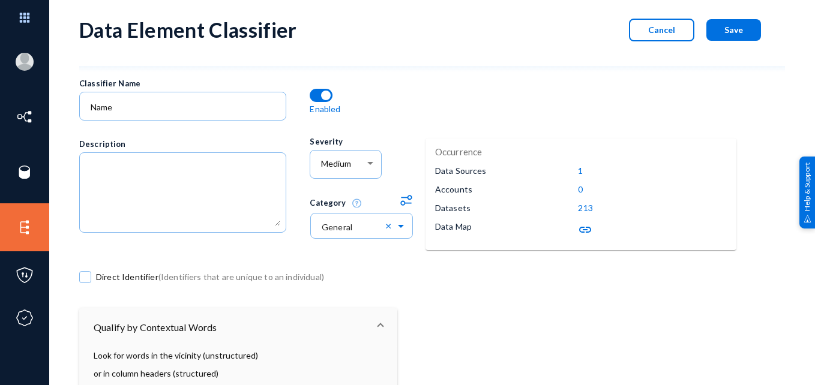
scroll to position [24, 0]
click at [644, 35] on button "Cancel" at bounding box center [661, 30] width 65 height 23
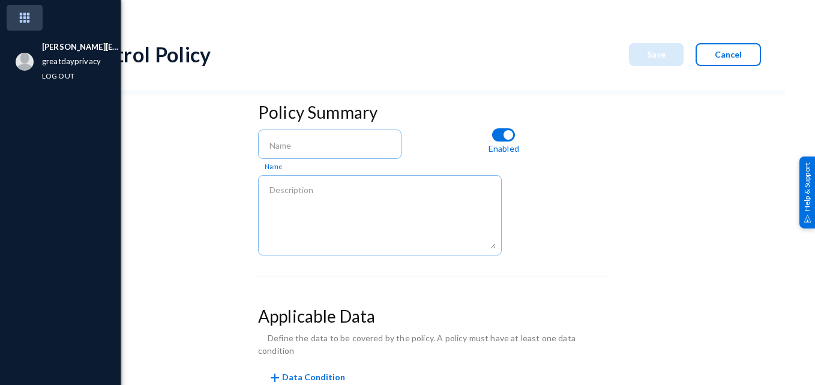
click at [23, 14] on img at bounding box center [25, 18] width 36 height 26
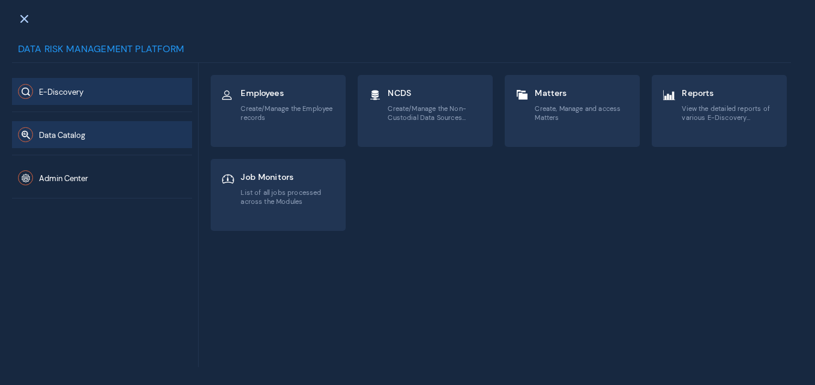
click at [127, 123] on button "Data Catalog" at bounding box center [102, 134] width 180 height 27
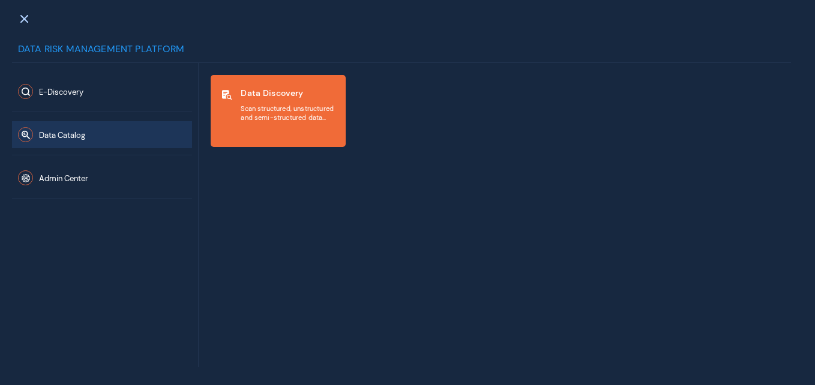
click at [271, 109] on span "Scan structured, unstructured and semi-structured data repositories to discover…" at bounding box center [288, 112] width 95 height 17
